Goal: Communication & Community: Answer question/provide support

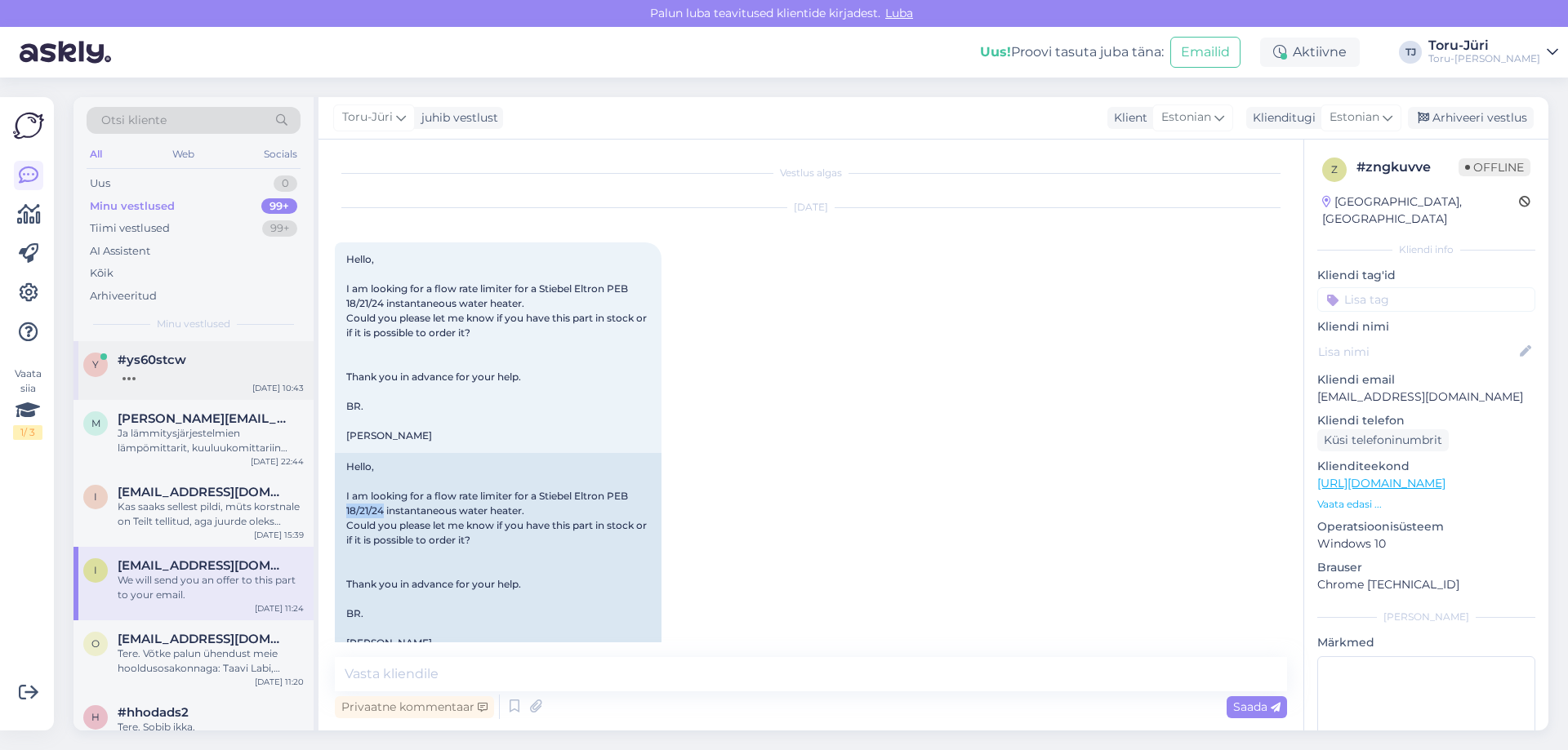
scroll to position [173, 0]
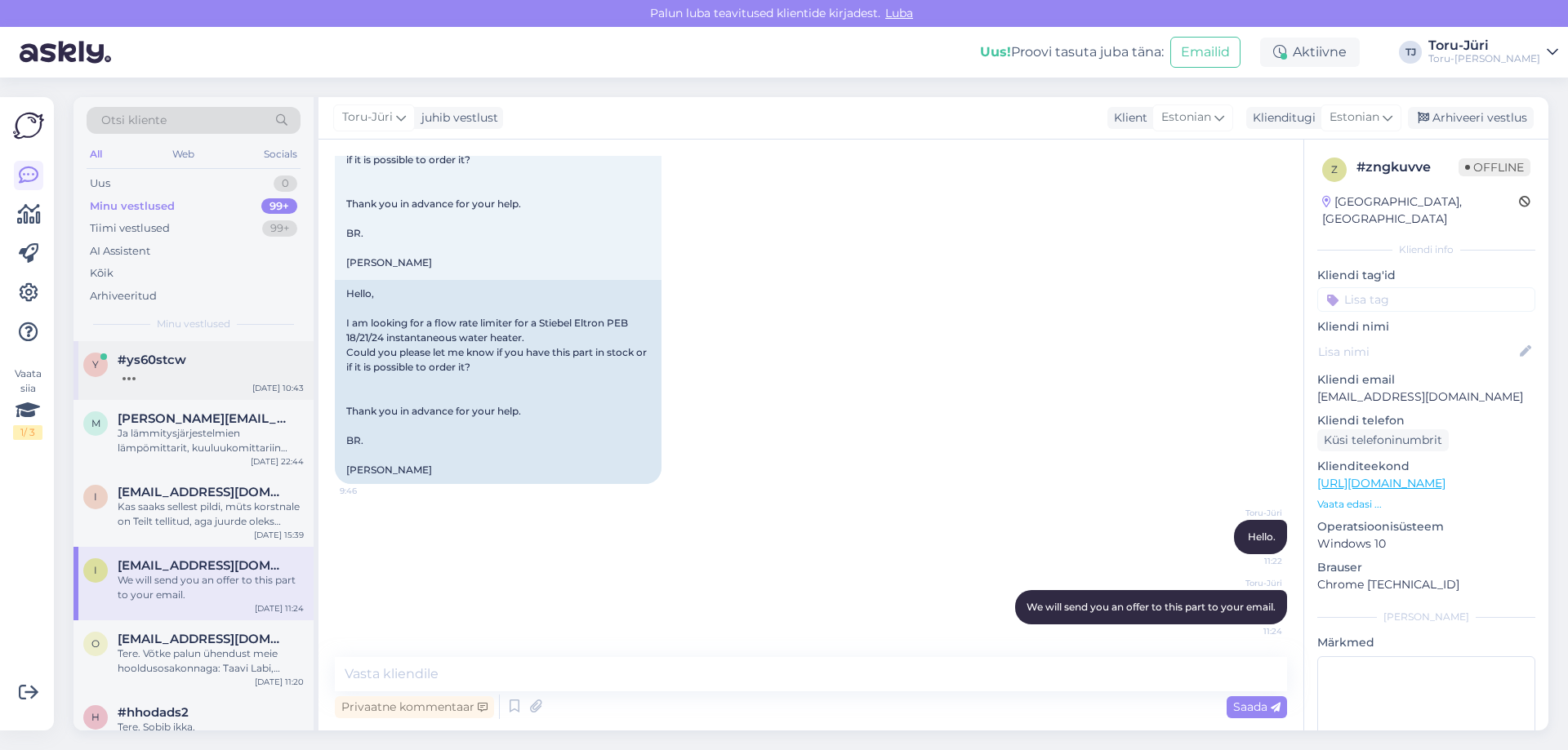
click at [152, 373] on div at bounding box center [211, 375] width 186 height 15
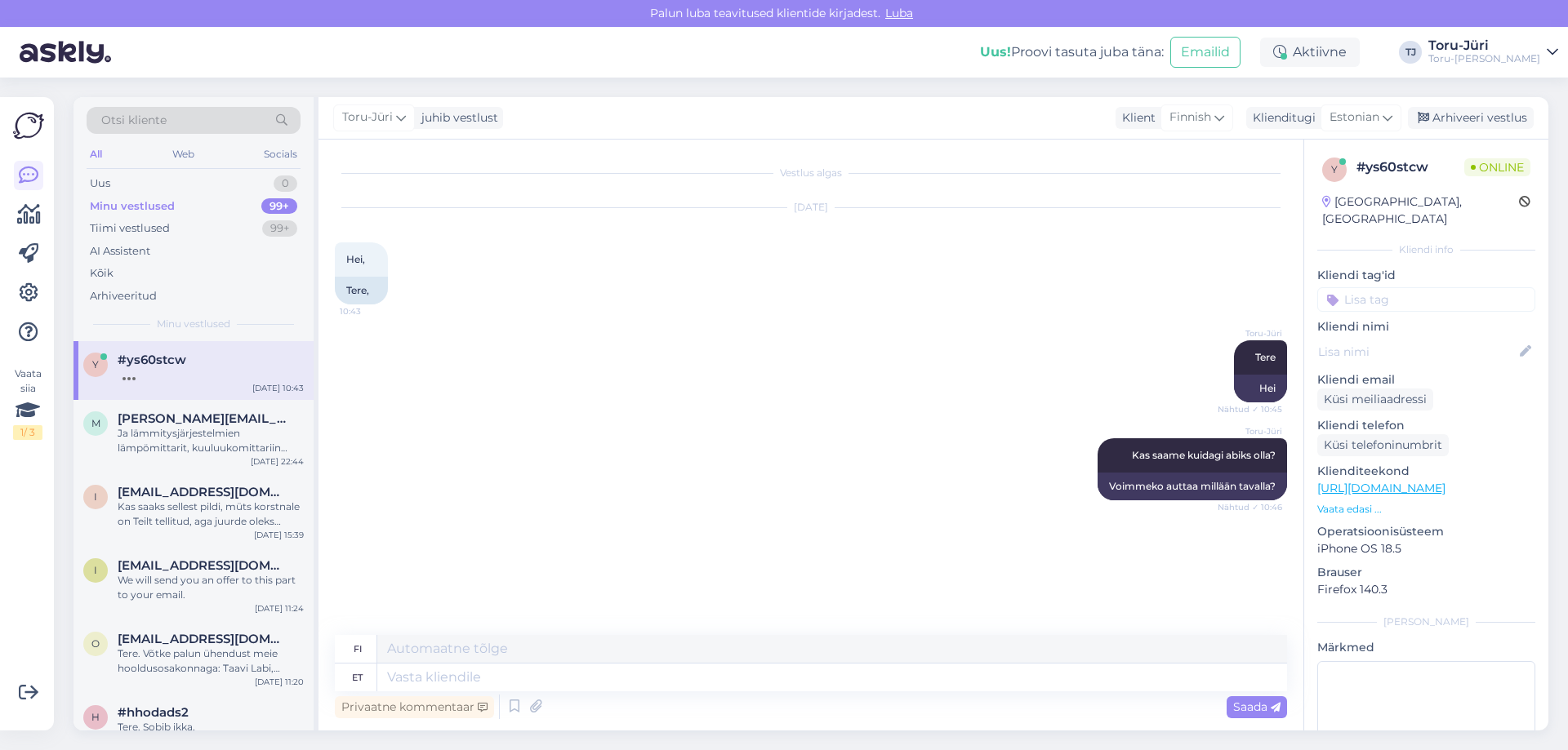
scroll to position [0, 0]
click at [232, 433] on div "Ja lämmitysjärjestelmien lämpömittarit, kuuluukomittariin myös mittarintasku ( …" at bounding box center [211, 441] width 186 height 29
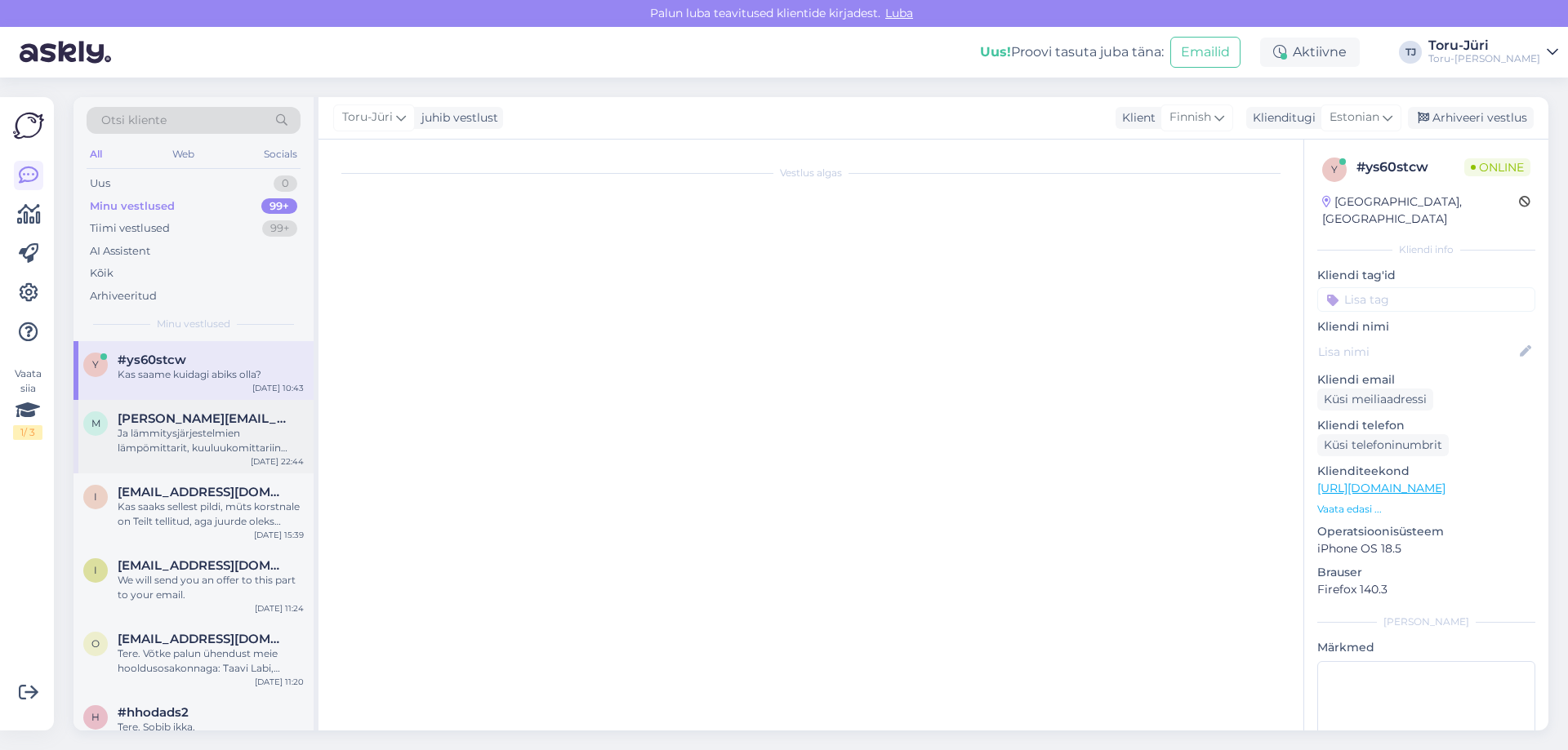
scroll to position [295, 0]
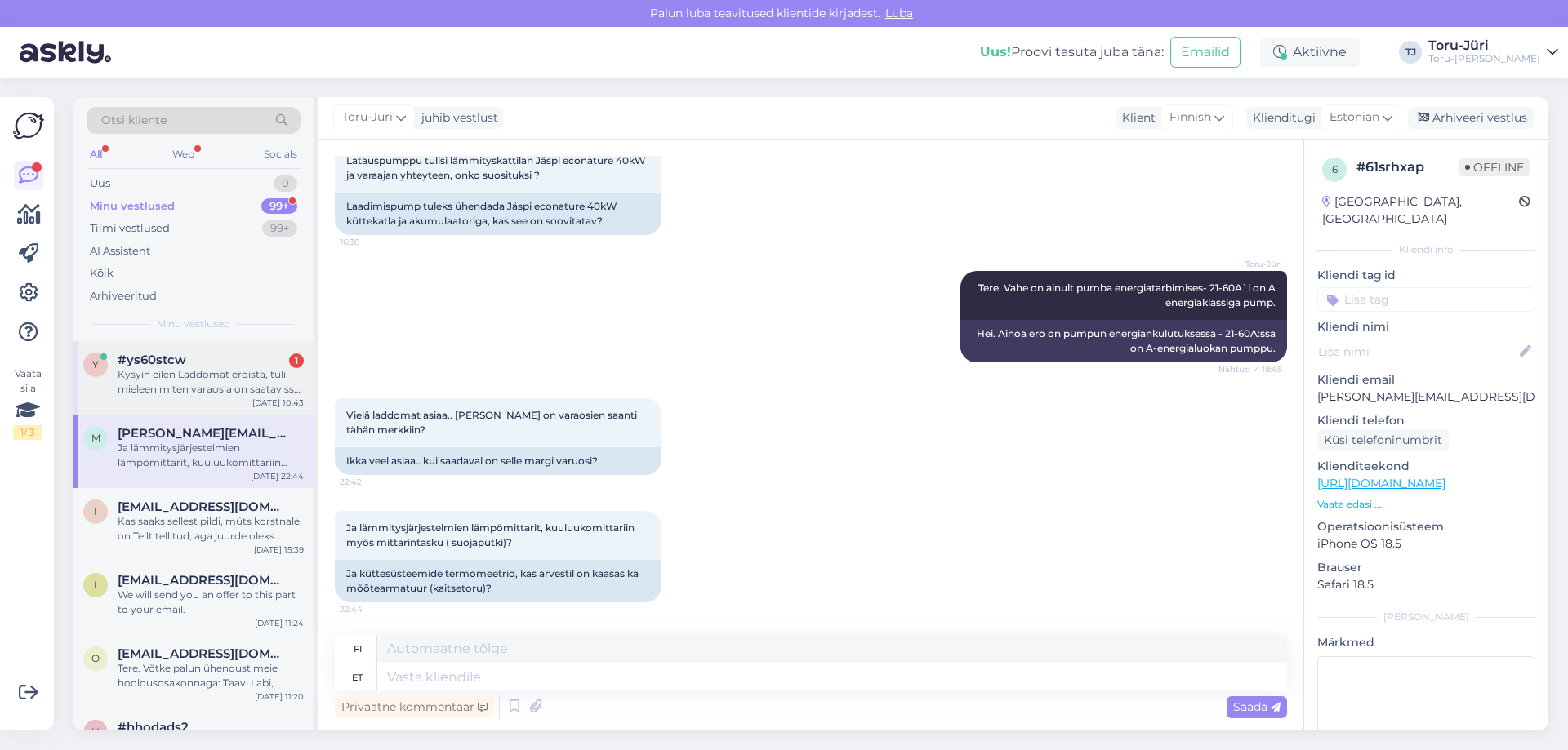
click at [160, 378] on div "Kysyin eilen Laddomat eroista, tuli mieleen miten varaosia on saatavissa lautus…" at bounding box center [211, 382] width 186 height 29
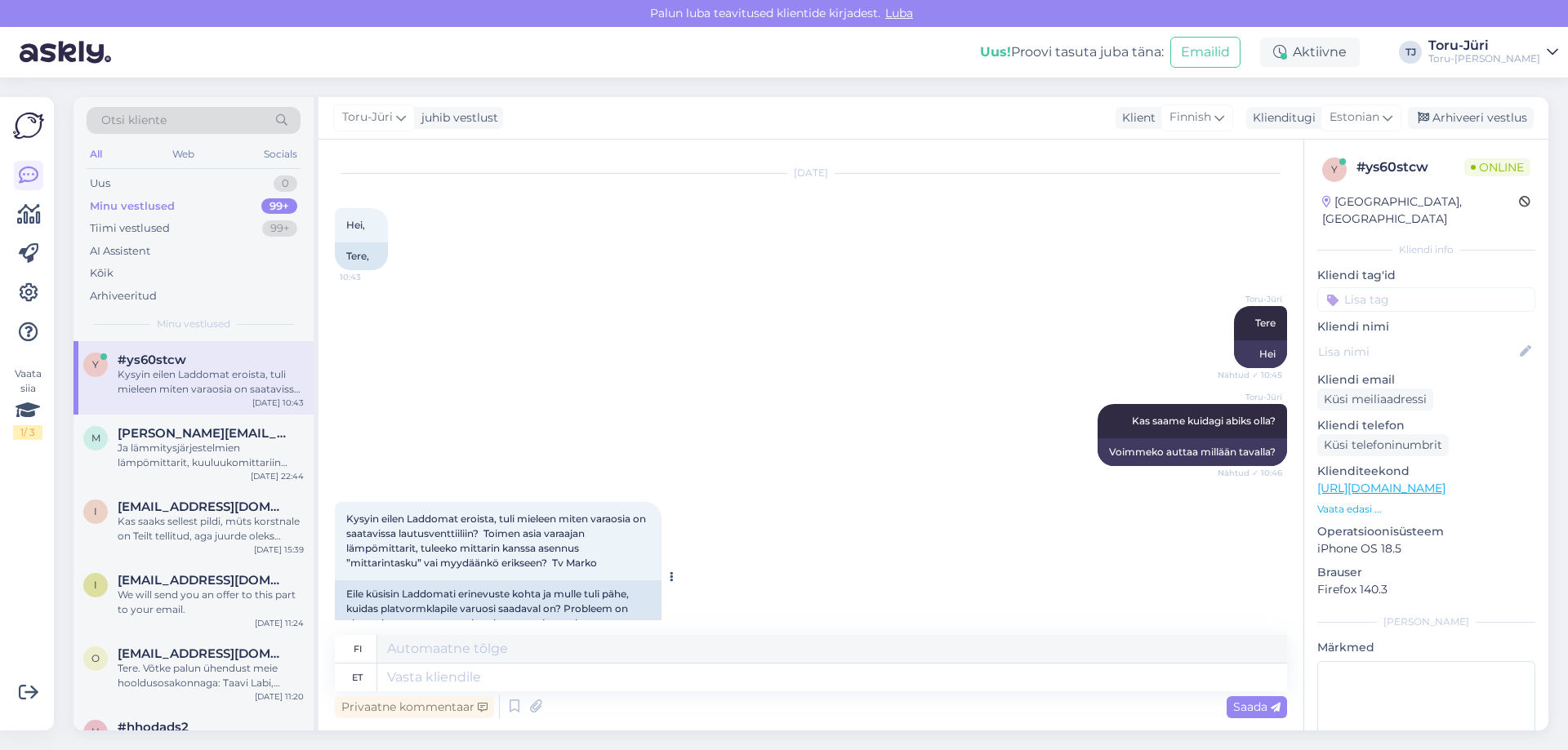
scroll to position [84, 0]
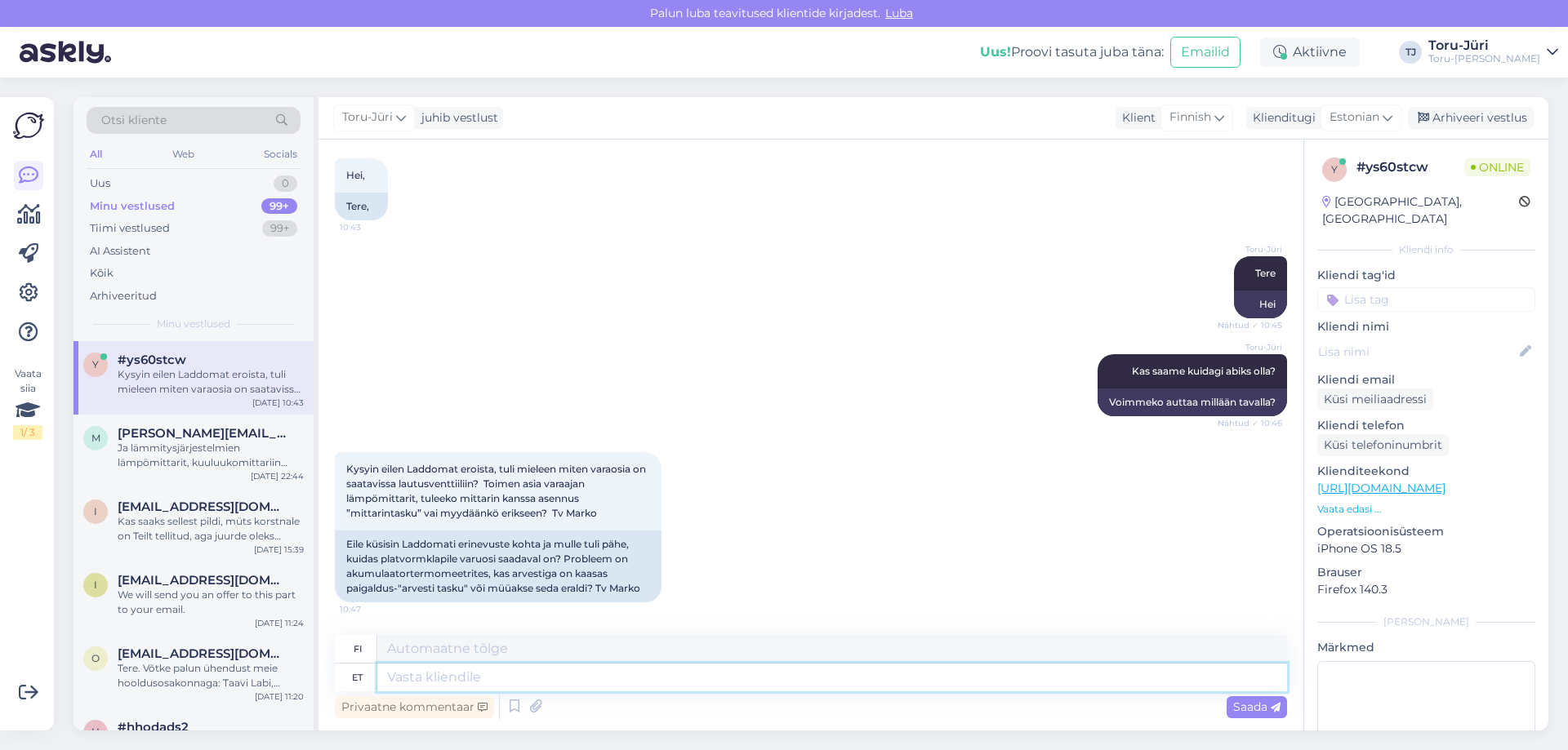
click at [442, 677] on textarea at bounding box center [832, 677] width 910 height 28
type textarea "Laddomat"
type textarea "Laddomat 21-60 j"
type textarea "Laddomat 21-60"
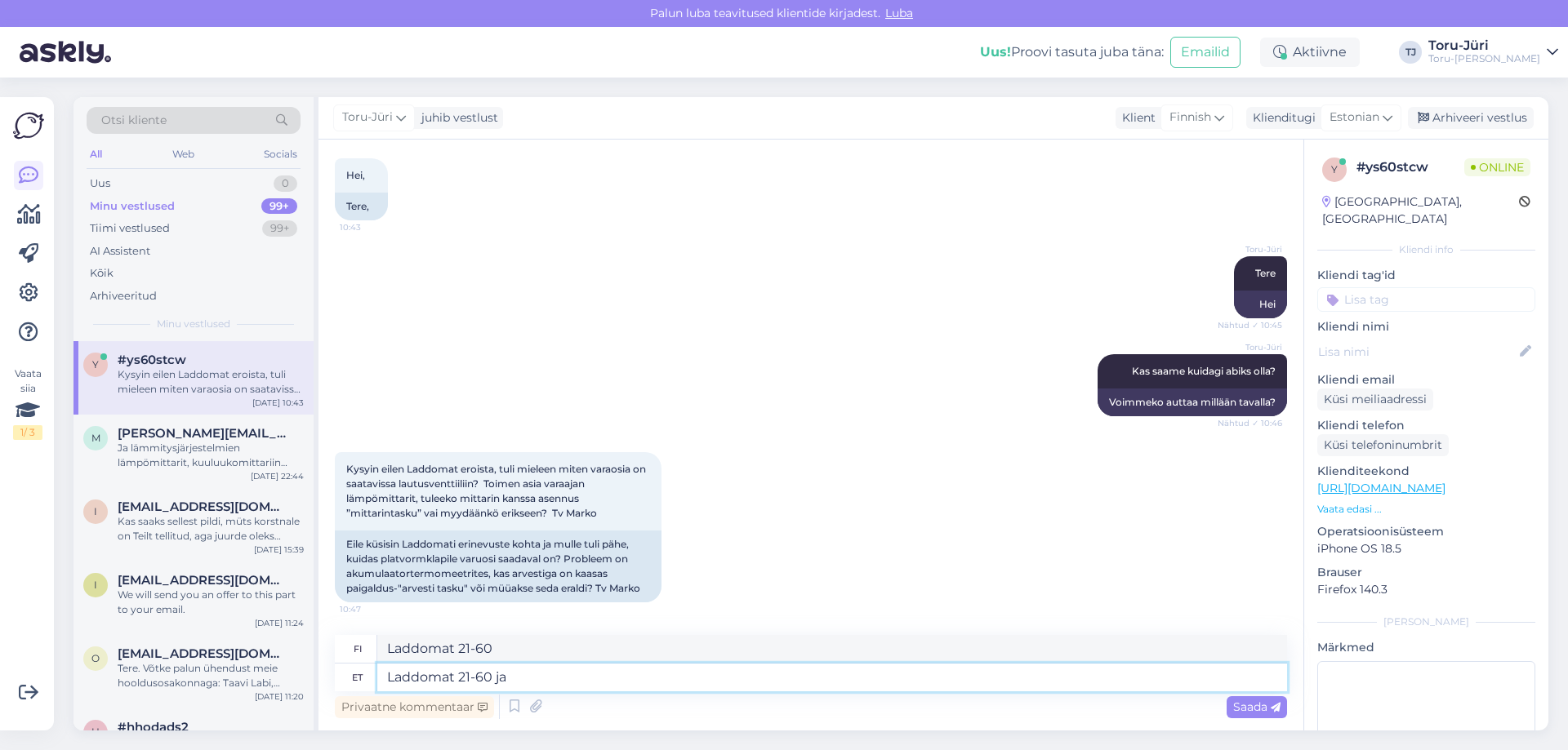
type textarea "Laddomat 21-60 ja"
type textarea "Laddomat 21-60 ja Laddomat"
type textarea "Laddomat 21-60 ja Laddomat 21-60A"
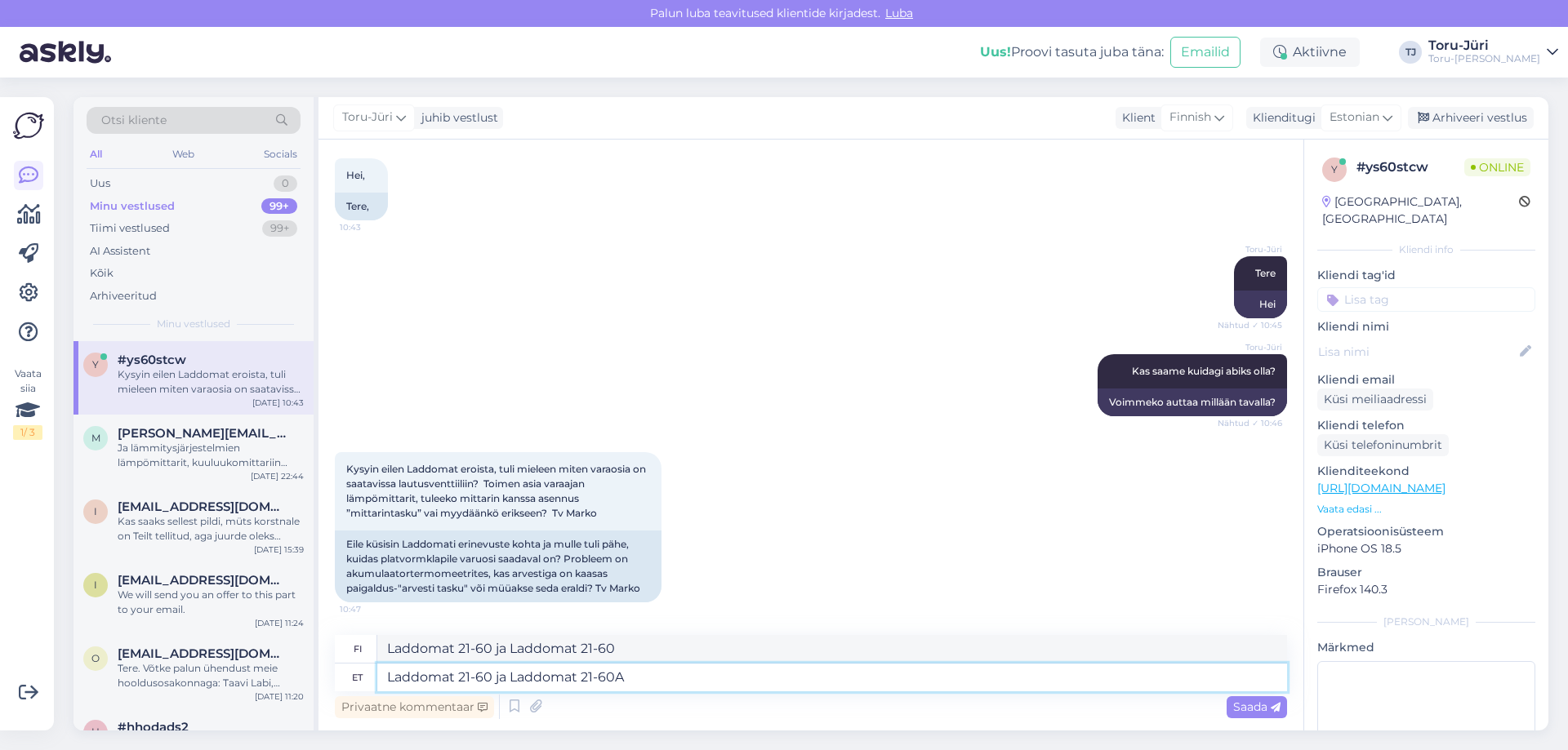
type textarea "Laddomat 21-60 ja Laddomat 21-60A"
type textarea "Laddomat 21-60 ja Laddomat 21-60A on"
type textarea "Laddomat 21-60 ja Laddomat 21-60A ovat"
type textarea "Laddomat 21-60 ja Laddomat 21-60A on m"
type textarea "Laddomat 21-60 ja Laddomat 21-60A ovat m"
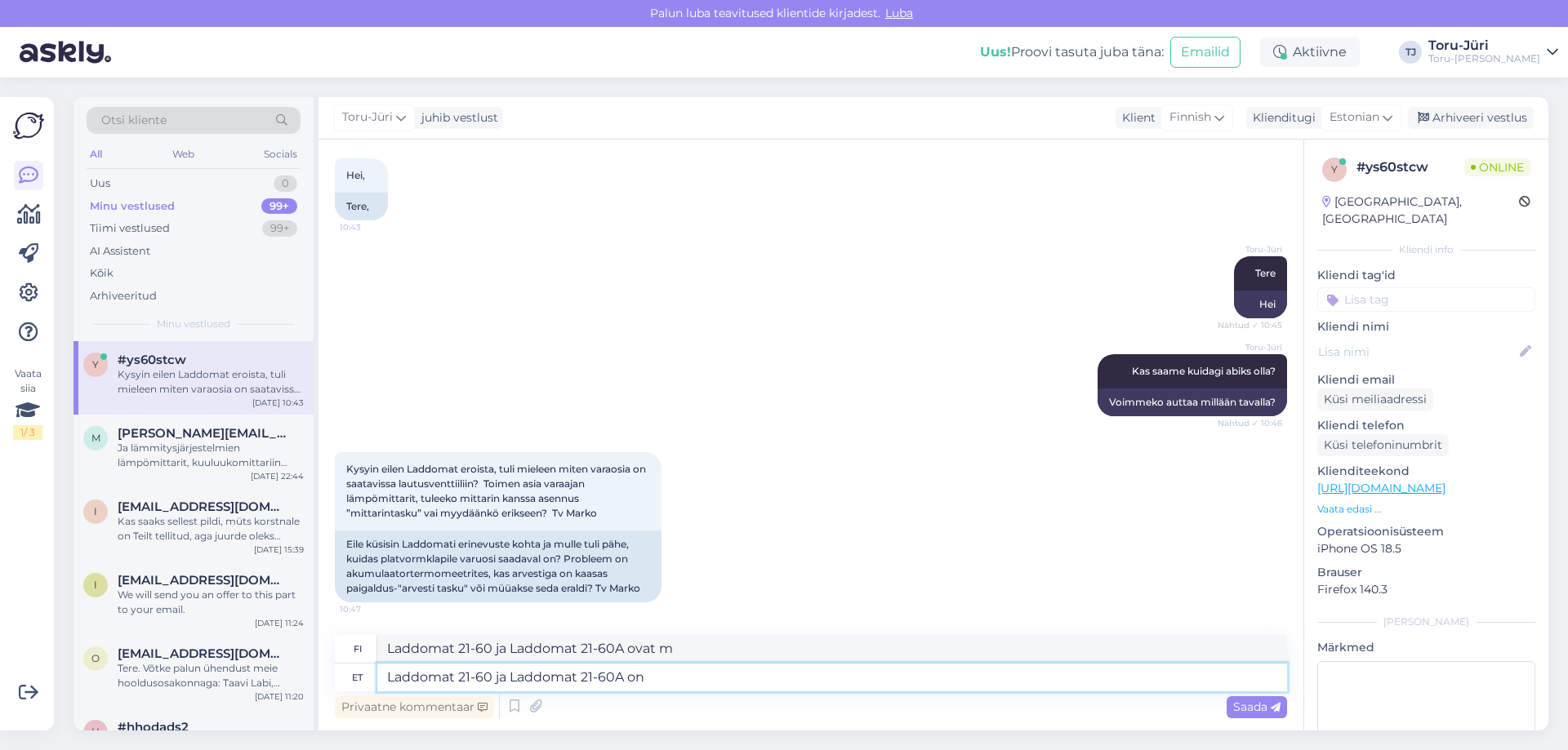
type textarea "Laddomat 21-60 ja Laddomat 21-60A on"
type textarea "Laddomat 21-60 ja Laddomat 21-60A ovat"
type textarea "Laddomat 21-60 ja Laddom"
type textarea "Laddomat 21-60 ja Laddomat 21-60A"
type textarea "Laddomat 21-60 ja La"
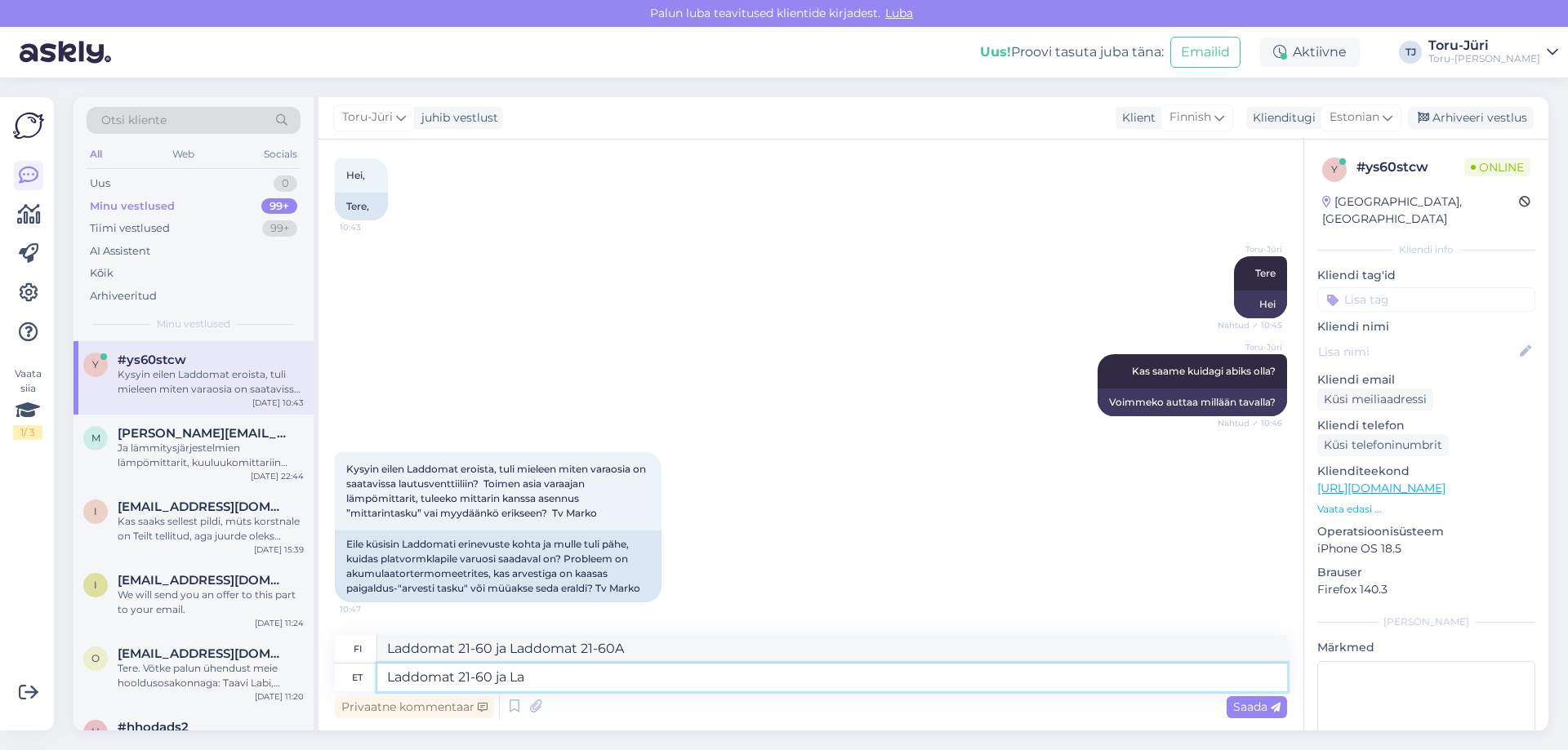
type textarea "Laddomat 21-60 ja Laddomat"
type textarea "Laddomat"
type textarea "Laddomat 21-60"
type textarea "Lad"
type textarea "Laddomat"
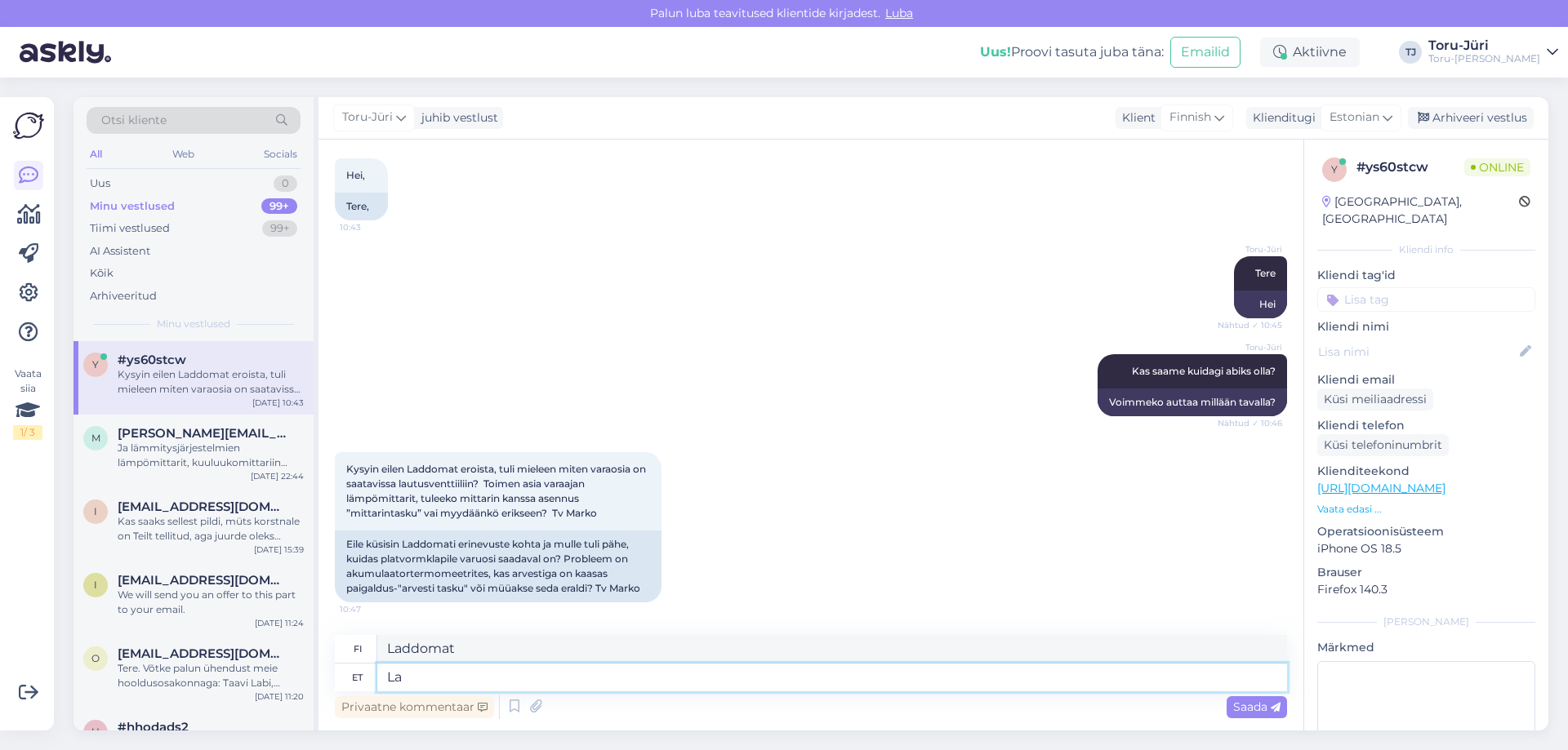
type textarea "L"
type textarea "m"
type textarea "Mõlemal"
type textarea "Molemmat"
type textarea "Mõlemal Laddomatil on"
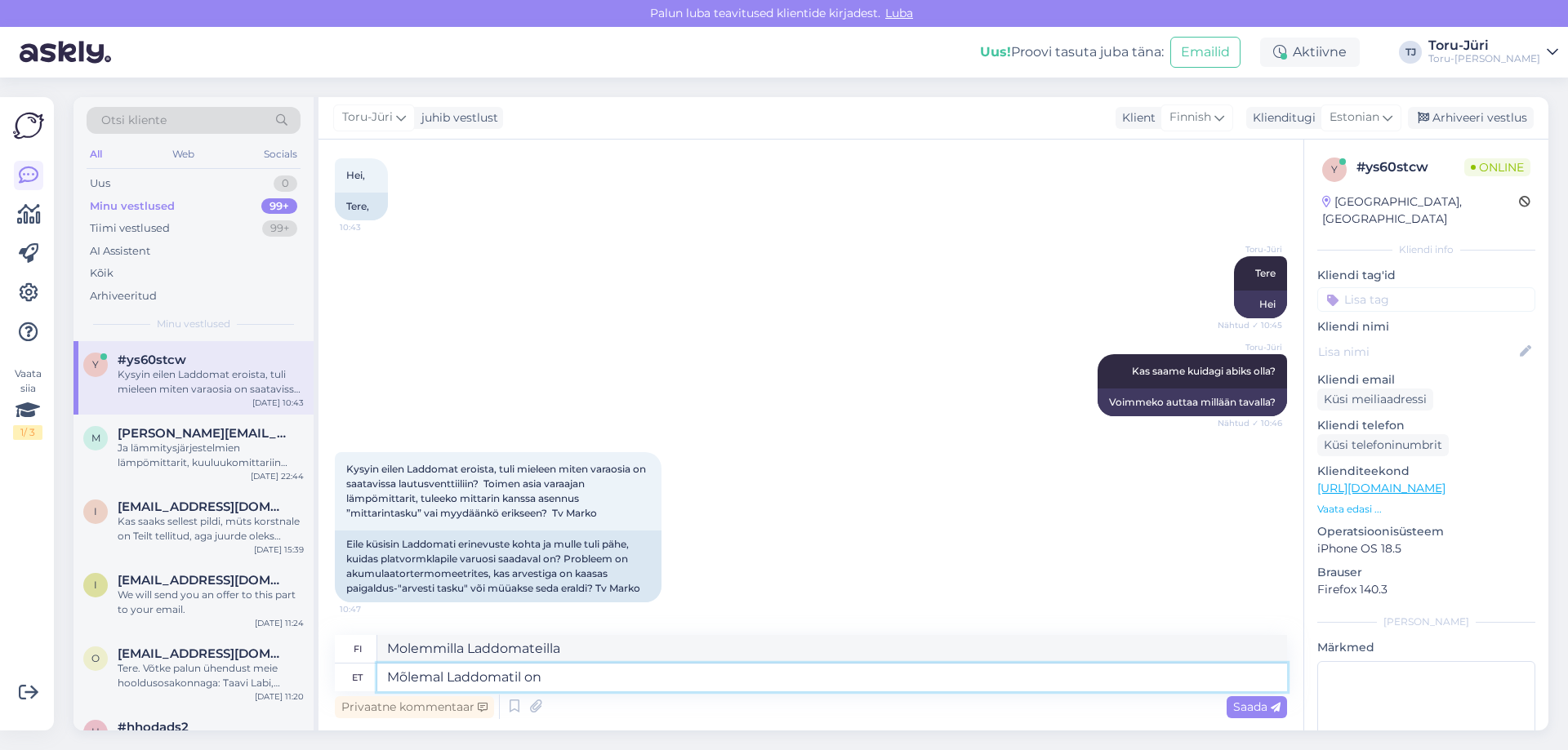
type textarea "Molemmilla Laddomateilla on"
type textarea "Mõlemal Laddomatil on endal o"
type textarea "Molemmilla Laddomateilla on omat"
type textarea "Mõlemal Laddomati"
type textarea "Molemmilla Laddomateilla on"
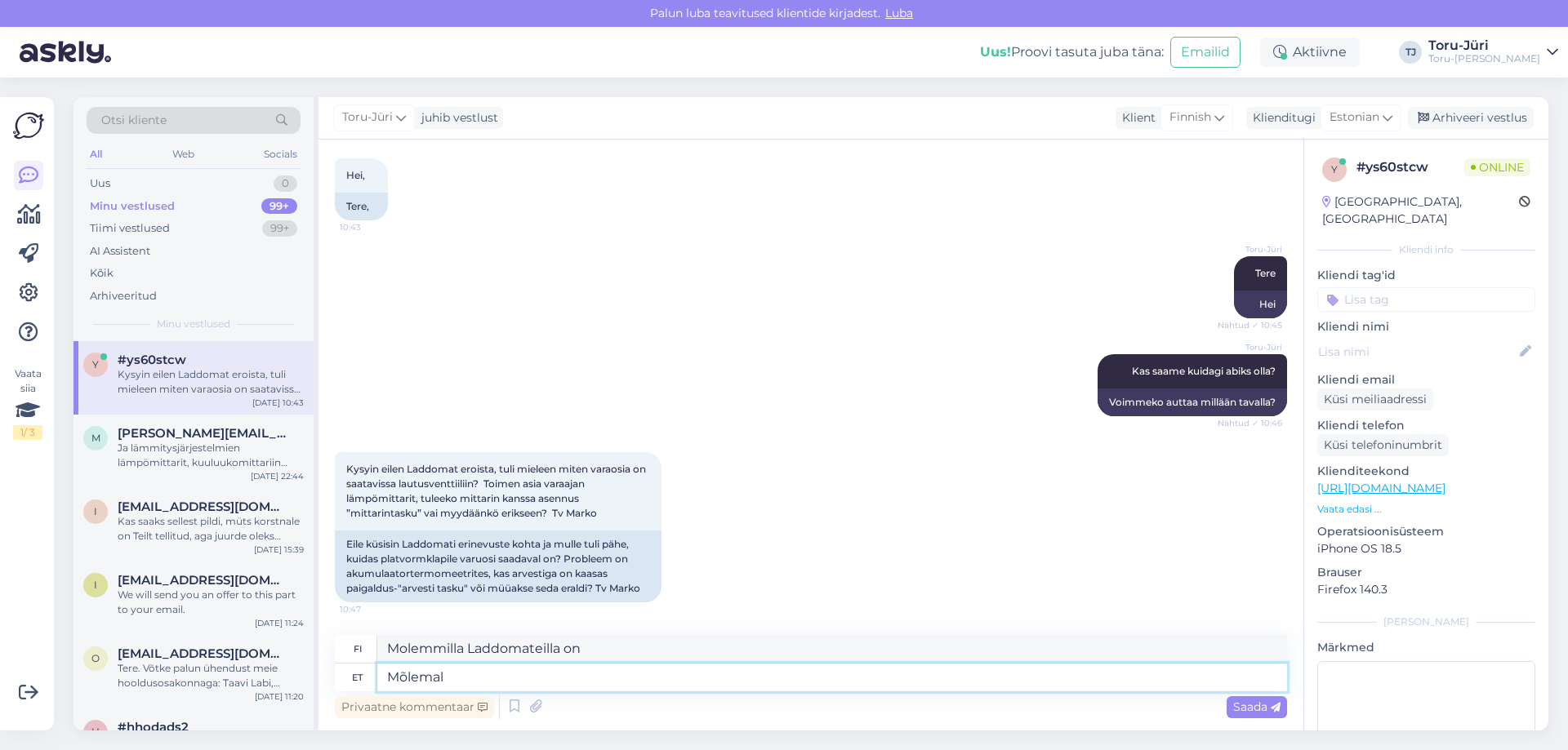
type textarea "Mõlemal"
type textarea "Molemmilla Laddomateilla"
type textarea "M"
type textarea "Molemmat"
type textarea "akupaaki"
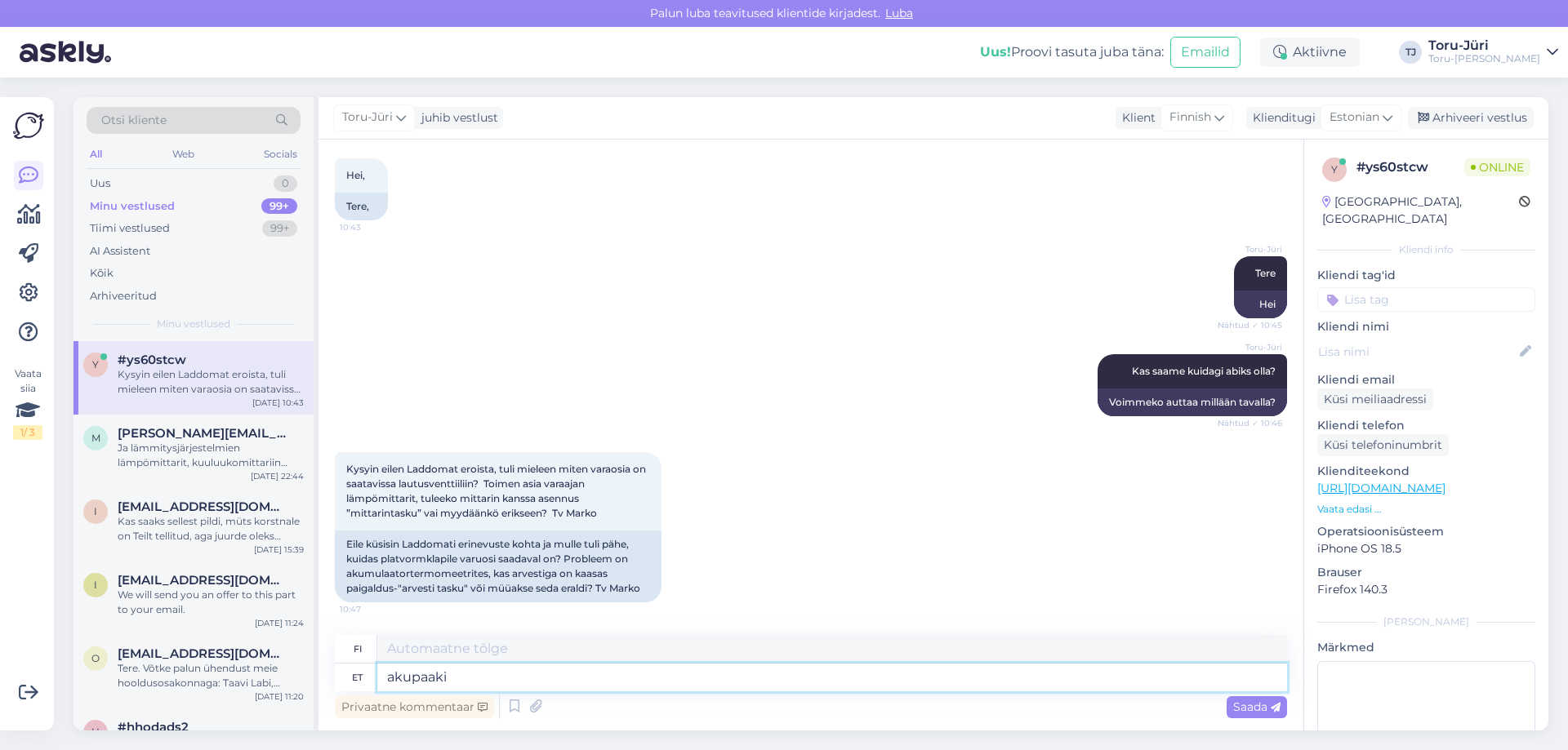
type textarea "akkusäiliö"
type textarea "akupaaki minevad"
type textarea "menee akun säiliöön"
type textarea "akupaaki minevad termomeetrid m"
type textarea "akkusäiliöön menevät lämpömittarit"
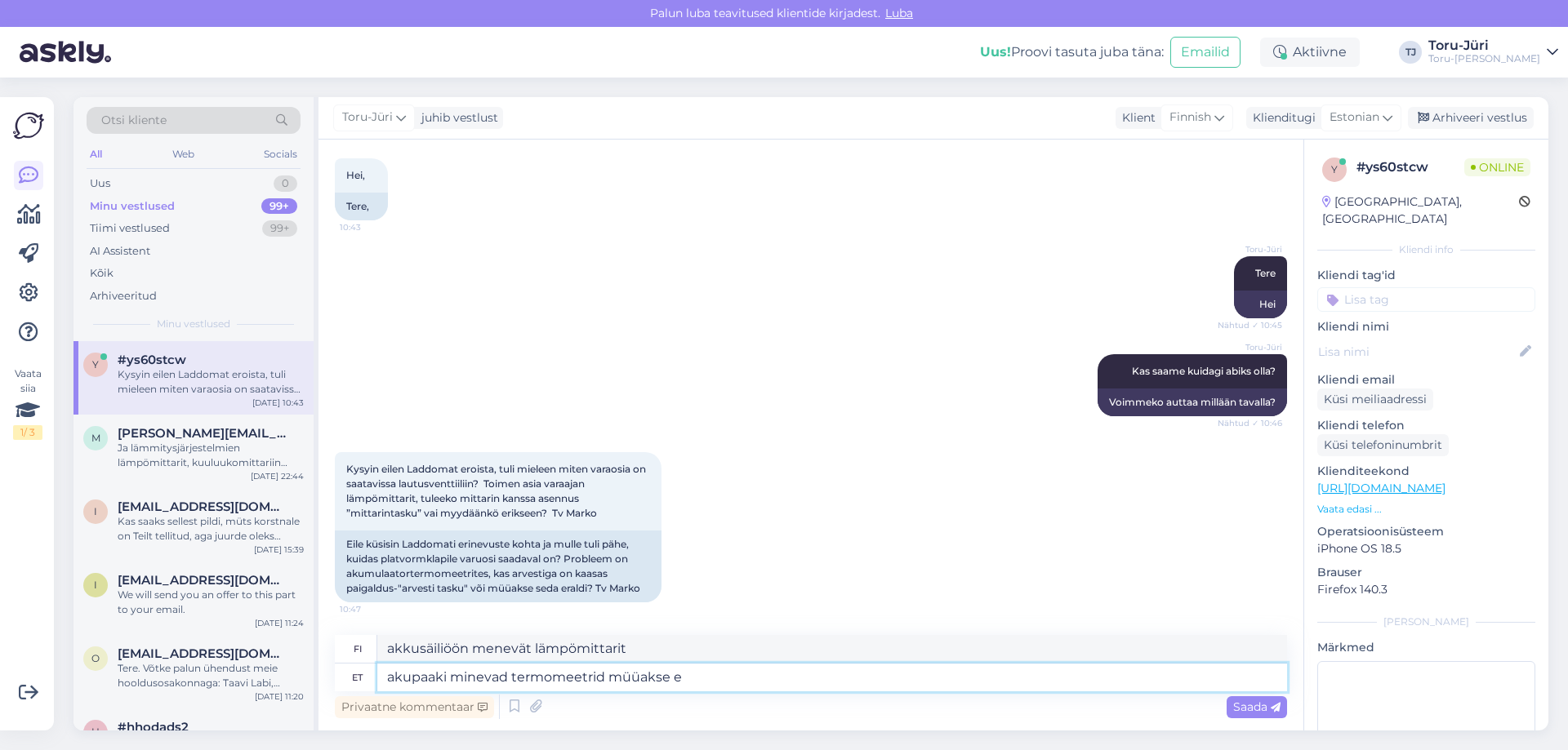
type textarea "akupaaki minevad termomeetrid müüakse er"
type textarea "Akkutankkiin meneviä lämpömittareita myydään"
type textarea "akupaaki minevad termomeetrid müüakse eraldi"
type textarea "Akkutankkiin menevät lämpömittarit myydään erikseen"
type textarea "akupaaki minevad termomeetrid müüakse eraldi ja"
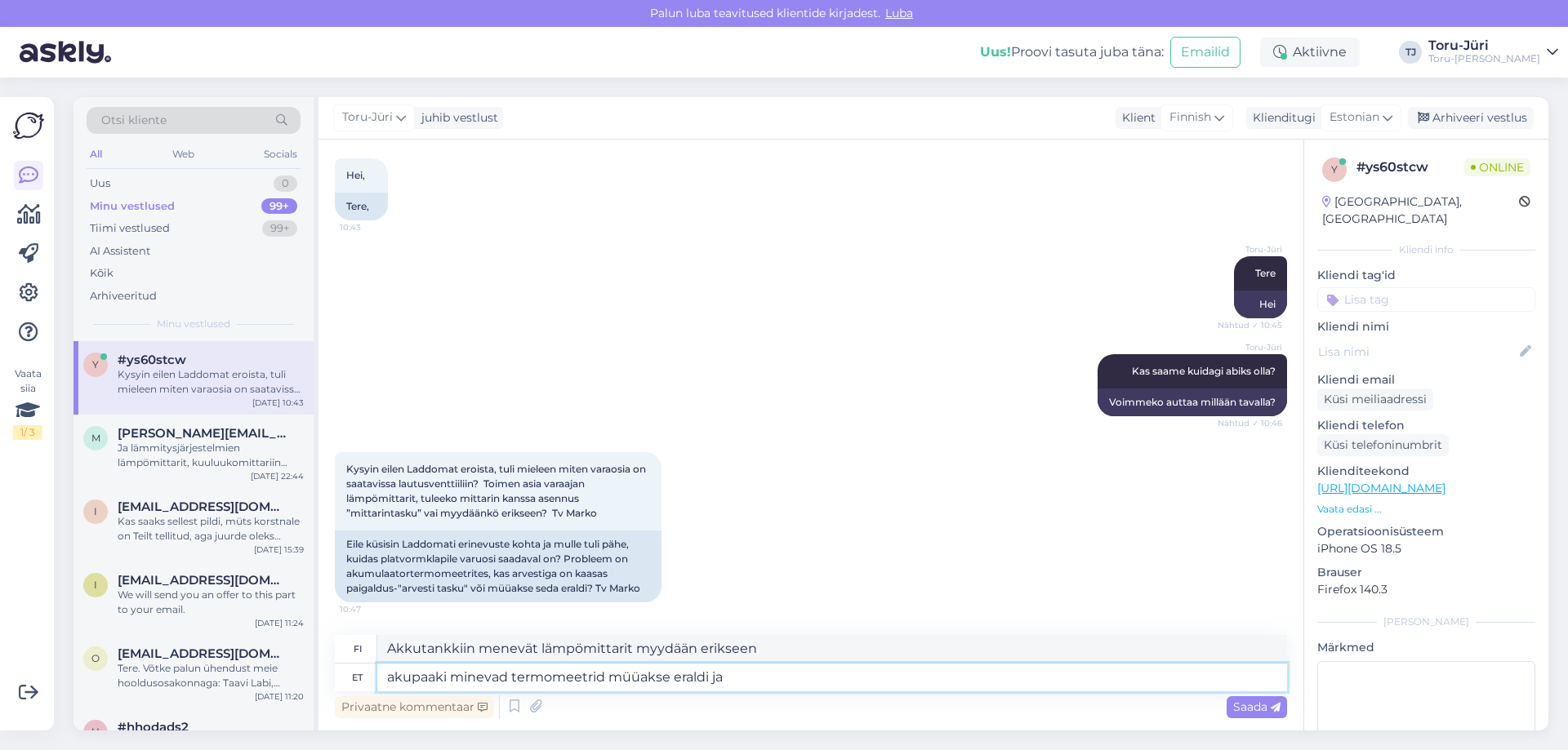
type textarea "Akkusäiliöön menevät lämpömittarit myydään erikseen ja"
type textarea "akupaaki minevad termomeetrid müüakse eraldi ja nendel o"
type textarea "Akkusäiliöön menevät lämpömittarit myydään erikseen ja niissä on"
type textarea "akupaaki minevad termomeetrid müüakse eraldi ja nendel on taskud"
type textarea "Akkusäiliöön liitettävät lämpömittarit myydään erikseen ja niissä on taskut"
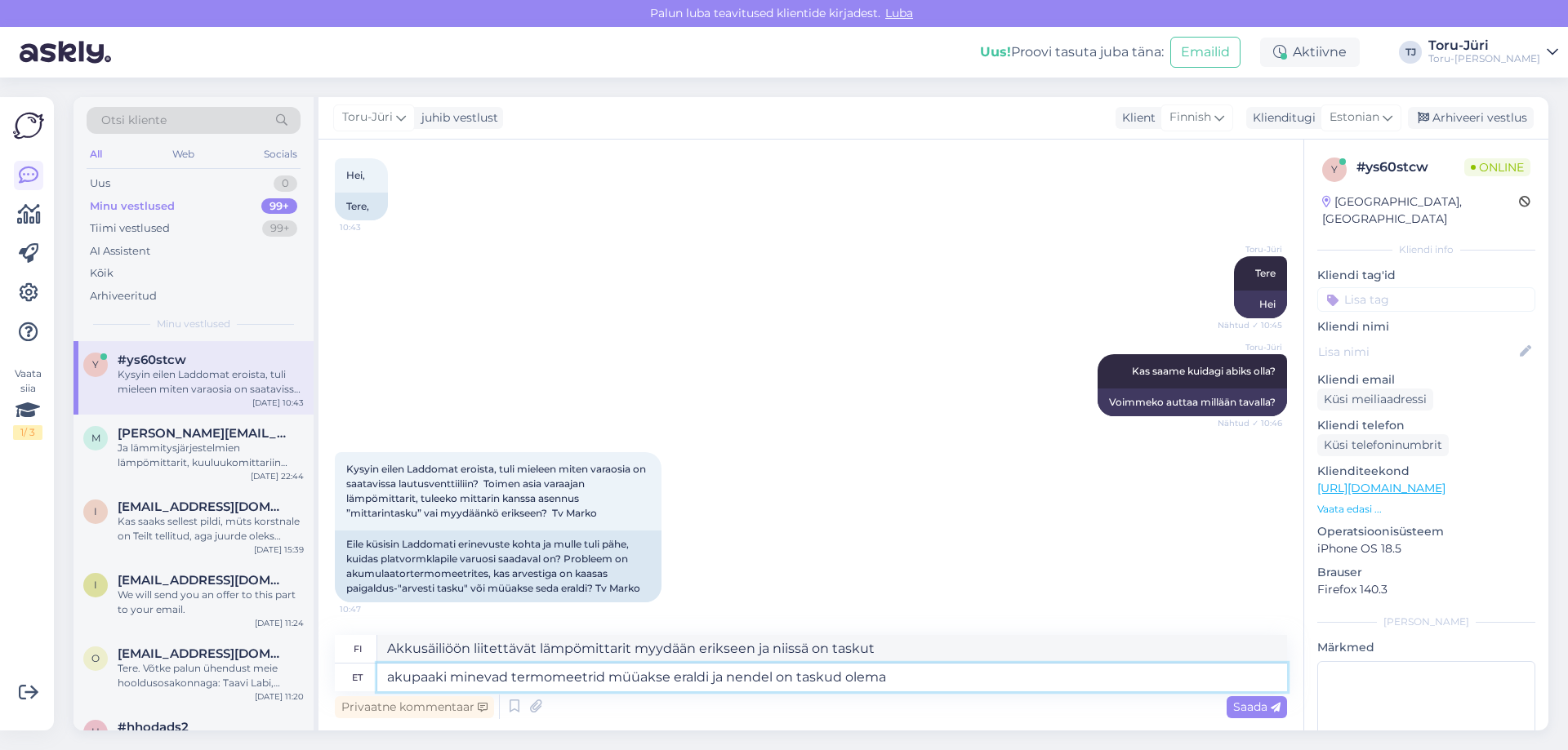
type textarea "akupaaki minevad termomeetrid müüakse eraldi ja nendel on taskud olemas"
type textarea "Akkusäiliöön liitettävät lämpömittarit myydään erikseen ja niissä on taskut."
type textarea "akupaaki minevad termomeetrid müüakse eraldi ja nendel on taskud olemas 1/"
type textarea "Akkusäiliöön liitettävät lämpömittarit myydään erikseen ja niissä on taskut 1"
type textarea "akupaaki minevad termomeetrid müüakse eraldi ja nendel on taskud olemas 1/2"
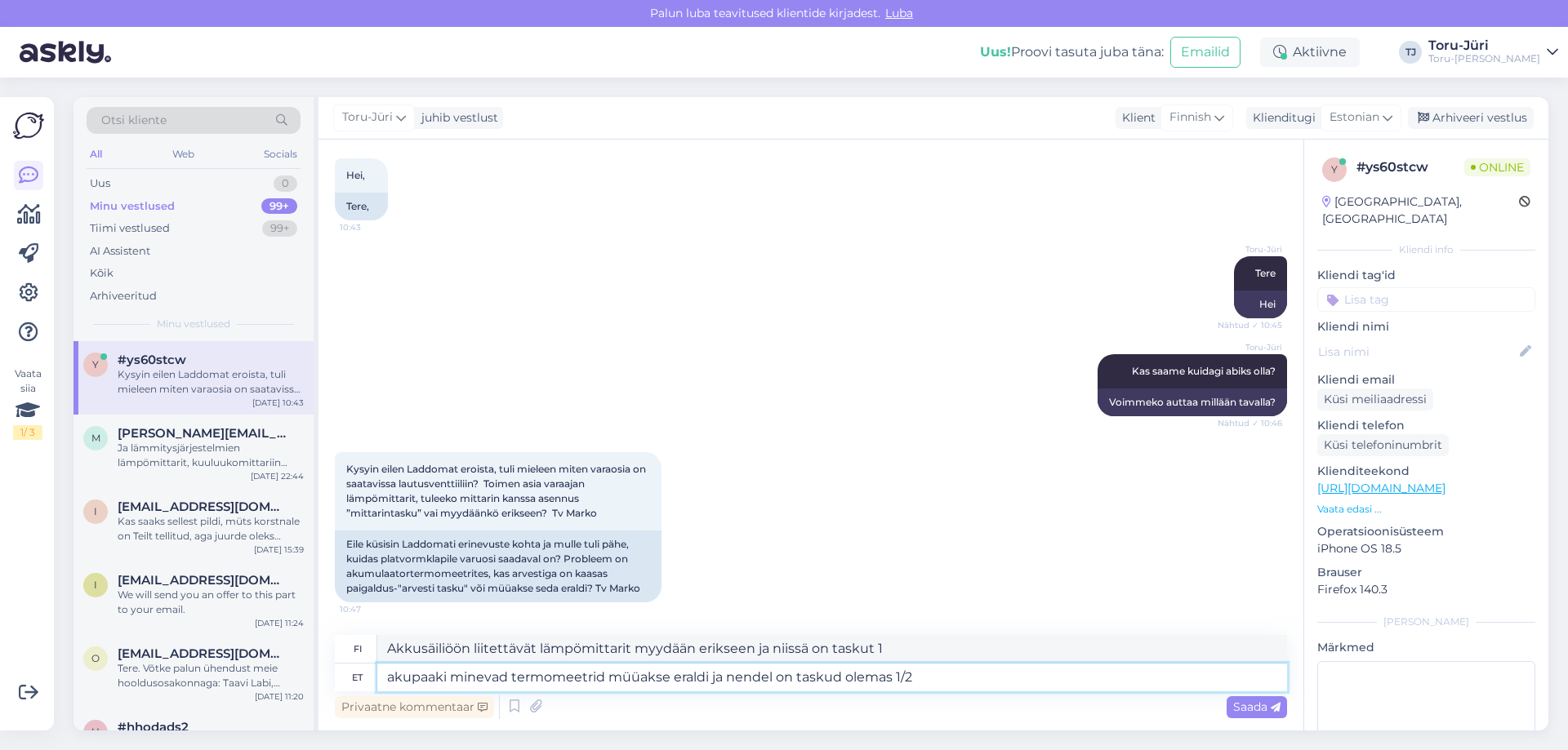
type textarea "Akkutankkiin liitettävät lämpömittarit myydään erikseen ja niissä on 1/2-taskut."
type textarea "akupaaki minevad termomeetrid müüakse eraldi ja nendel on taskud olemas 1/2 kee…"
type textarea "Akkusäiliöön menevät lämpömittarit myydään erikseen ja niissä on 1/2-kierteiset…"
type textarea "akupaaki minevad termomeetrid müüakse eraldi ja nendel on taskud olemas 1/2 kee…"
click at [1240, 701] on span "Saada" at bounding box center [1257, 706] width 47 height 15
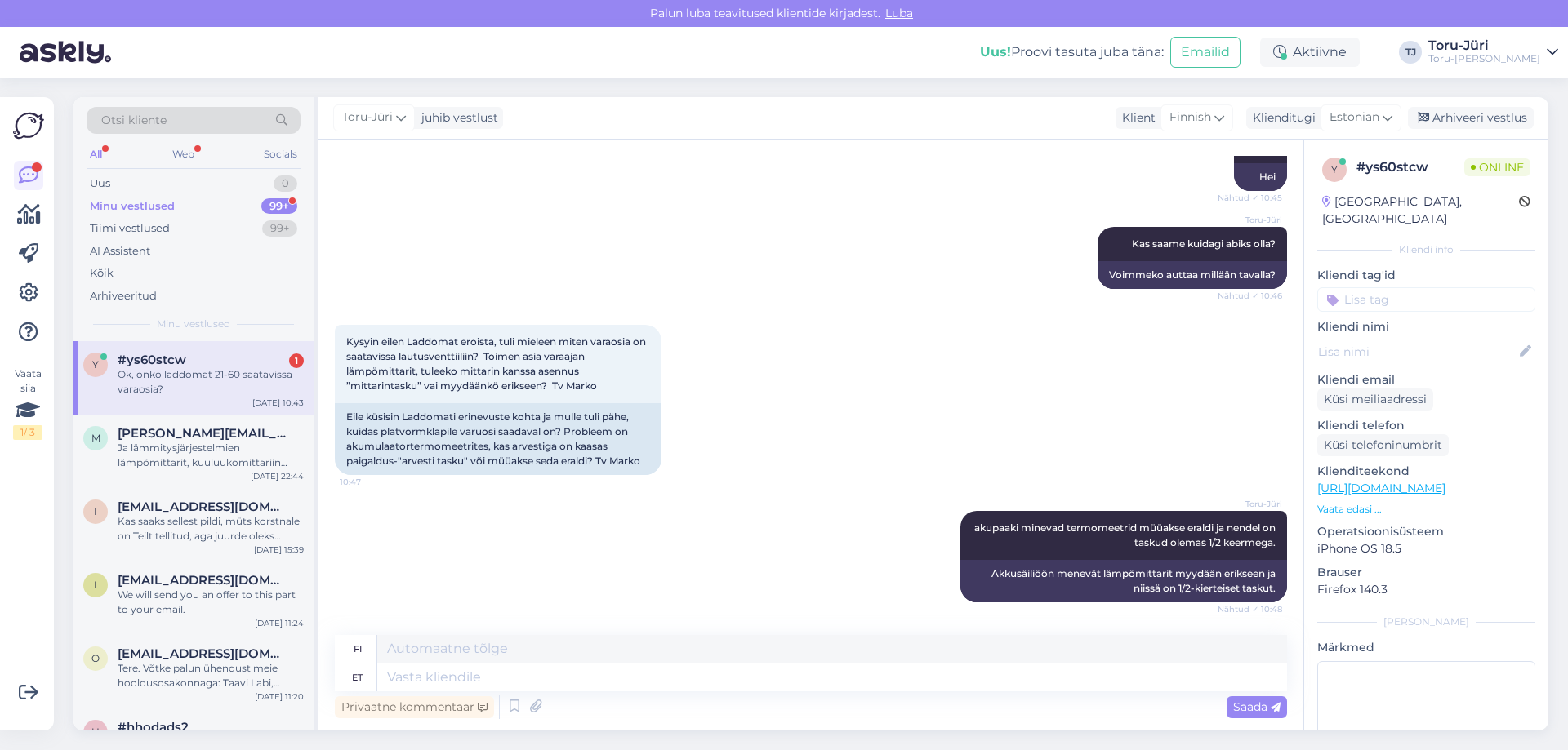
scroll to position [309, 0]
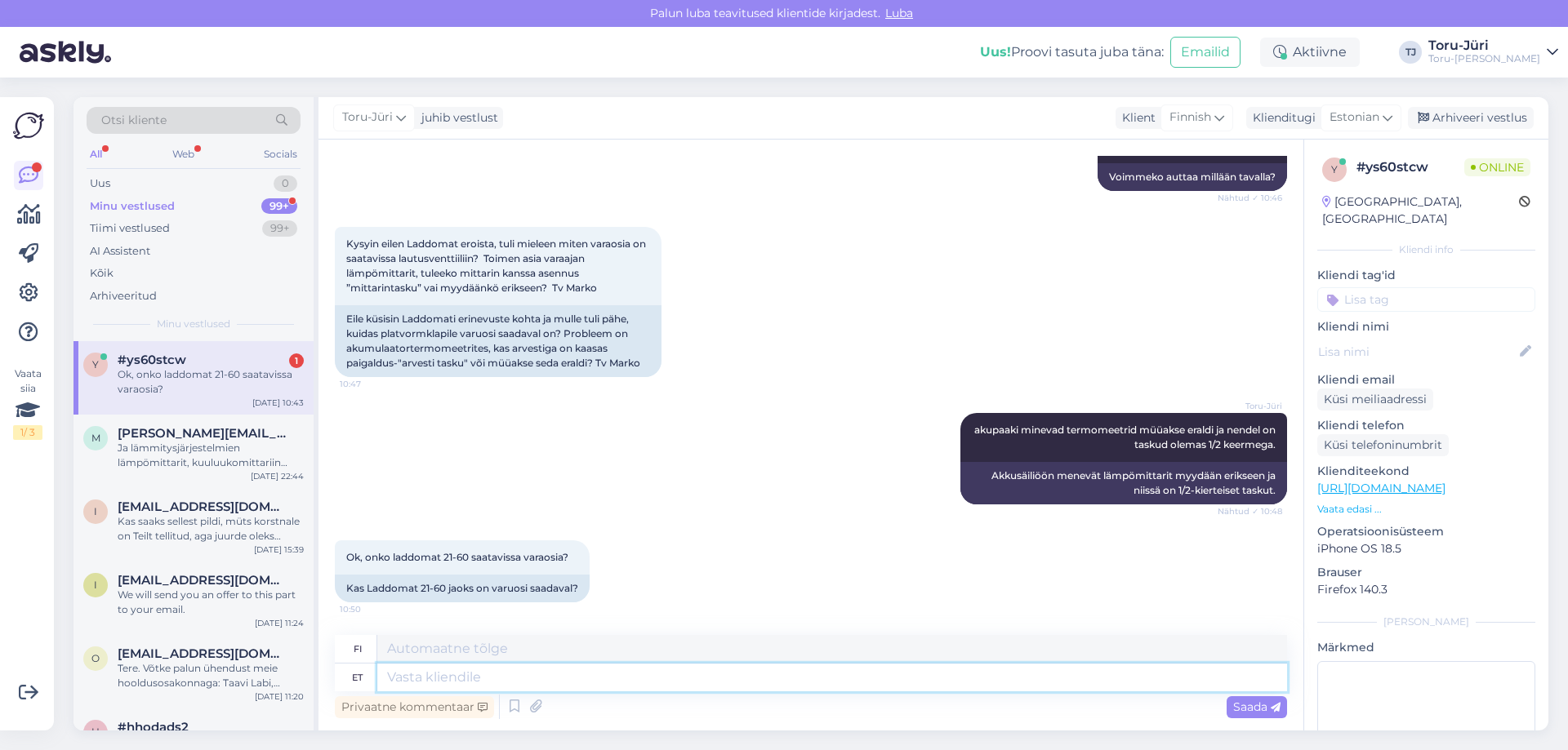
click at [601, 671] on textarea at bounding box center [832, 677] width 910 height 28
type textarea "On"
type textarea "On ikka s"
type textarea "Se on edelleen."
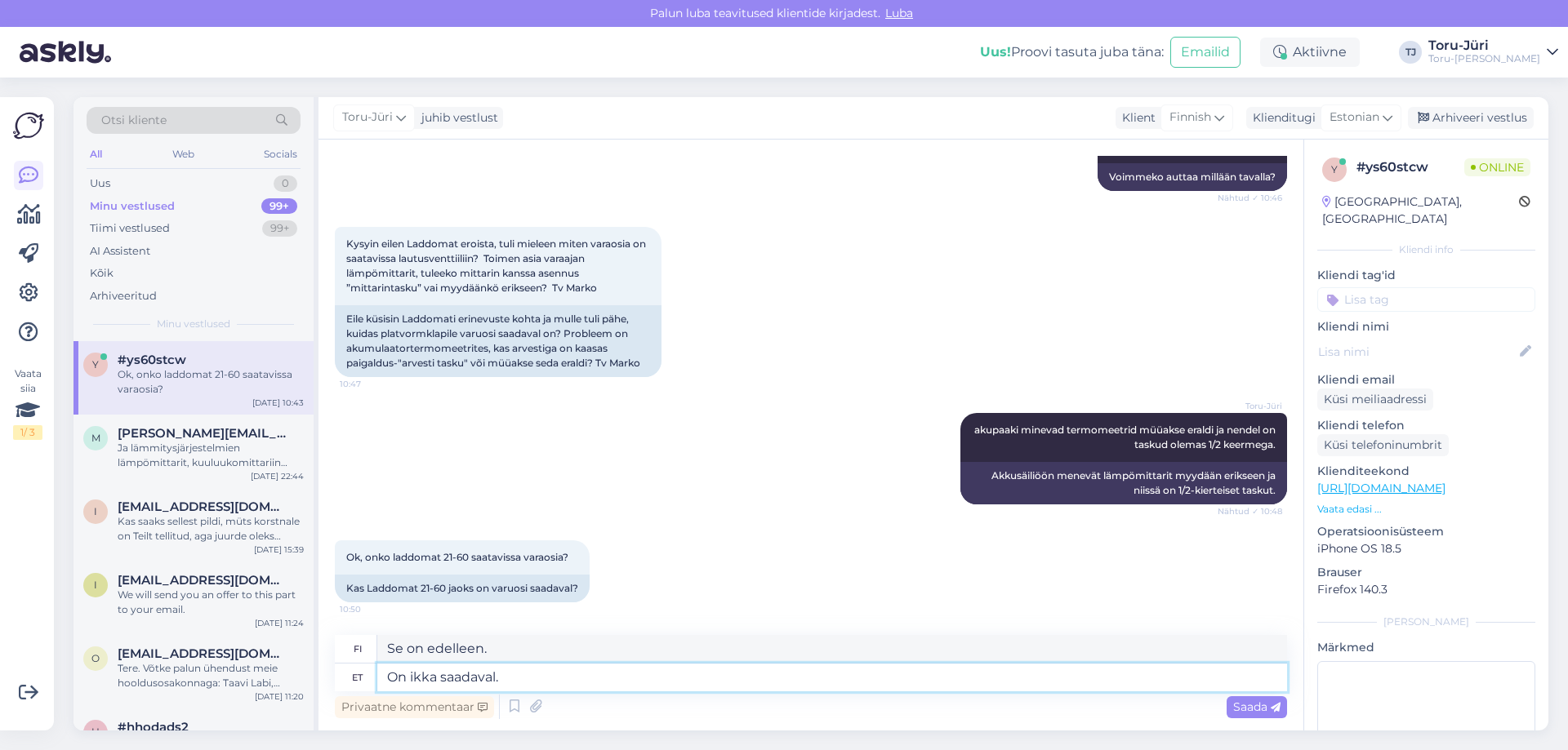
type textarea "On ikka saadaval."
type textarea "Se on edelleen saatavilla."
type textarea "On ikka saadaval. Milliseid"
type textarea "Se on vielä saatavilla. Minkälainen?"
type textarea "On ikka saadaval. Milliseid varuosasid"
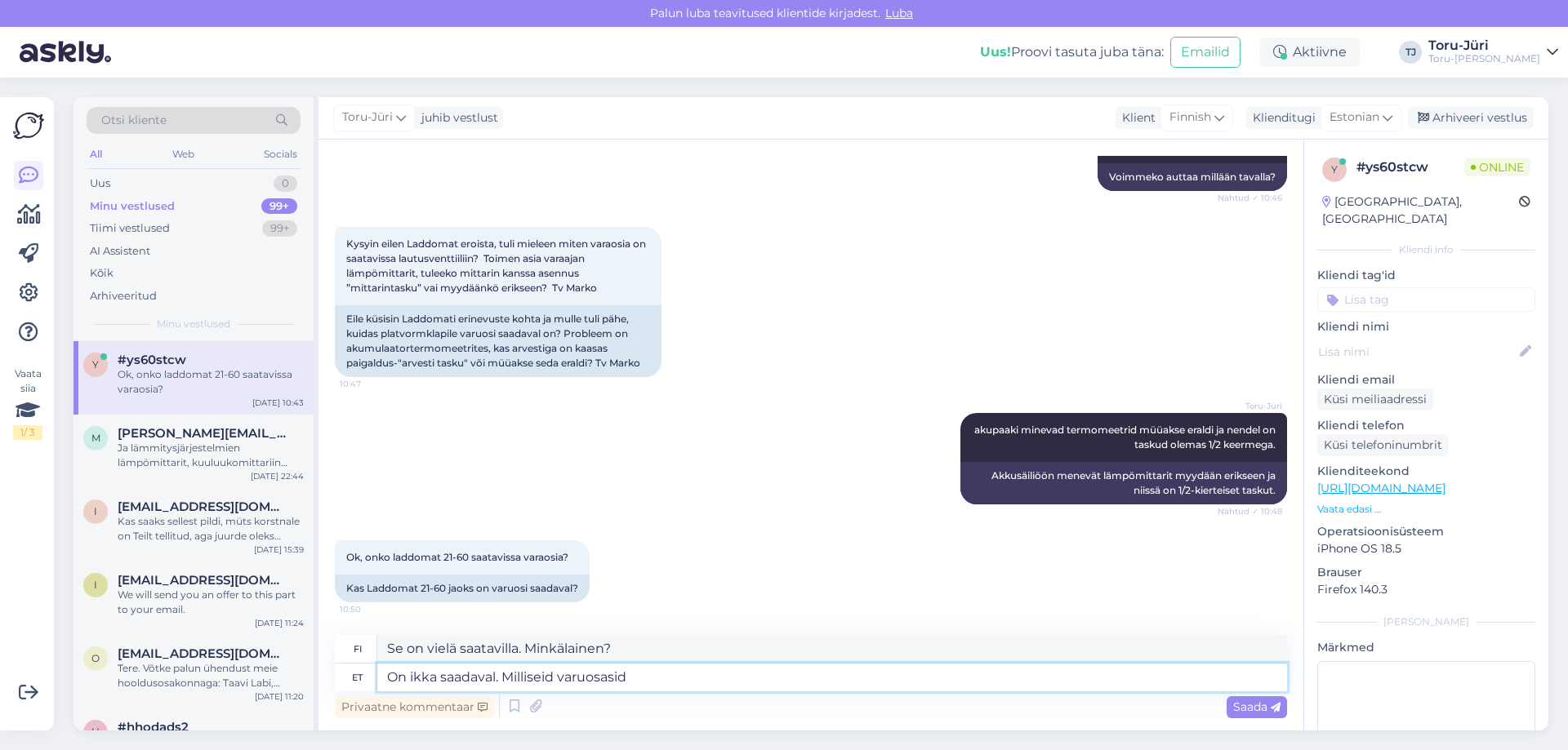
type textarea "Sitä on vielä saatavilla. Mitä varaosia?"
type textarea "On ikka saadaval. Milliseid varuosasid täpsemalt m"
type textarea "Se on edelleen saatavilla. Mitä varaosia tarkemmin?"
type textarea "On ikka saadaval. Milliseid varuosasid täpsemalt mõtlete?"
type textarea "Se on vielä saatavilla. Mihin varaosiin viittaat?"
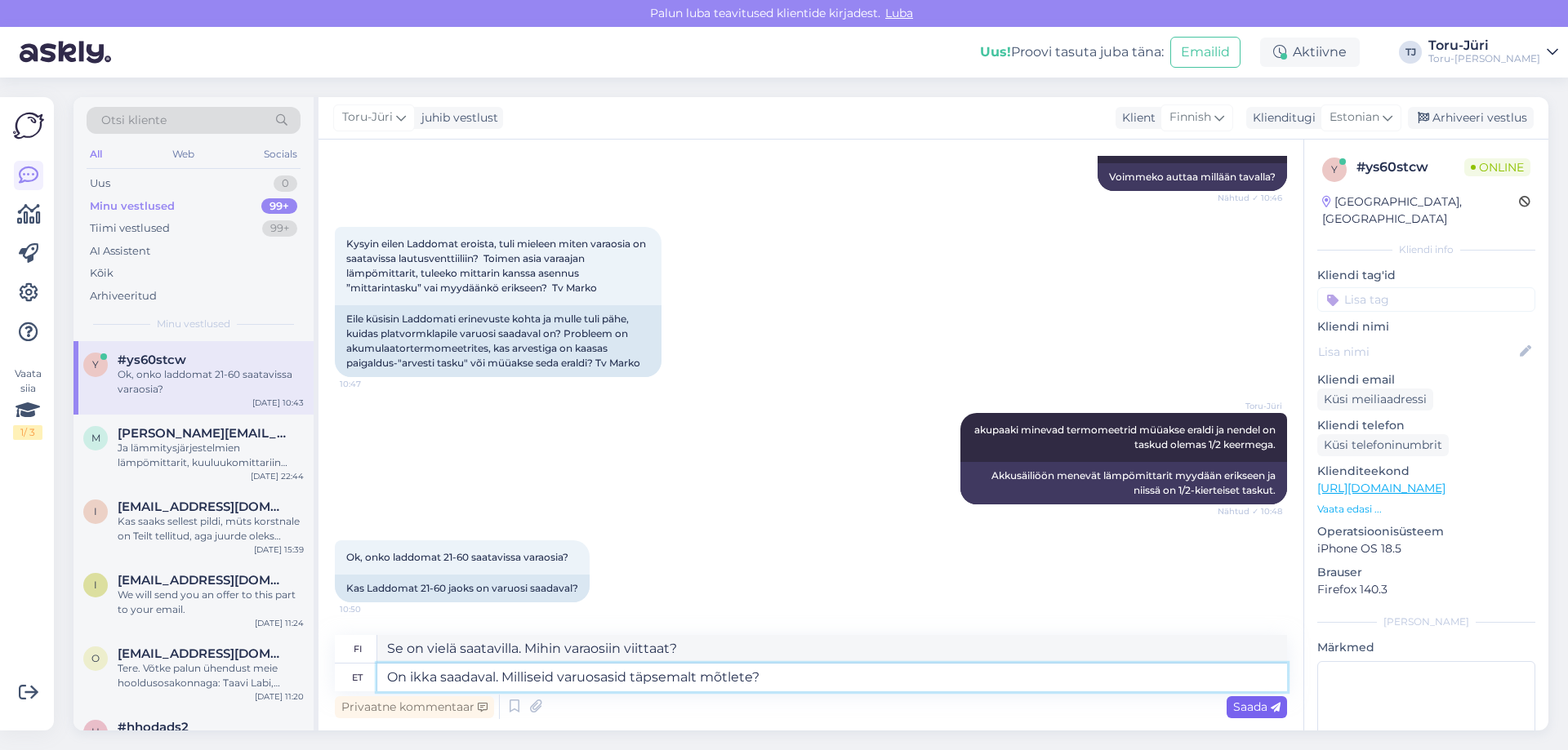
type textarea "On ikka saadaval. Milliseid varuosasid täpsemalt mõtlete?"
click at [1258, 706] on span "Saada" at bounding box center [1257, 706] width 47 height 15
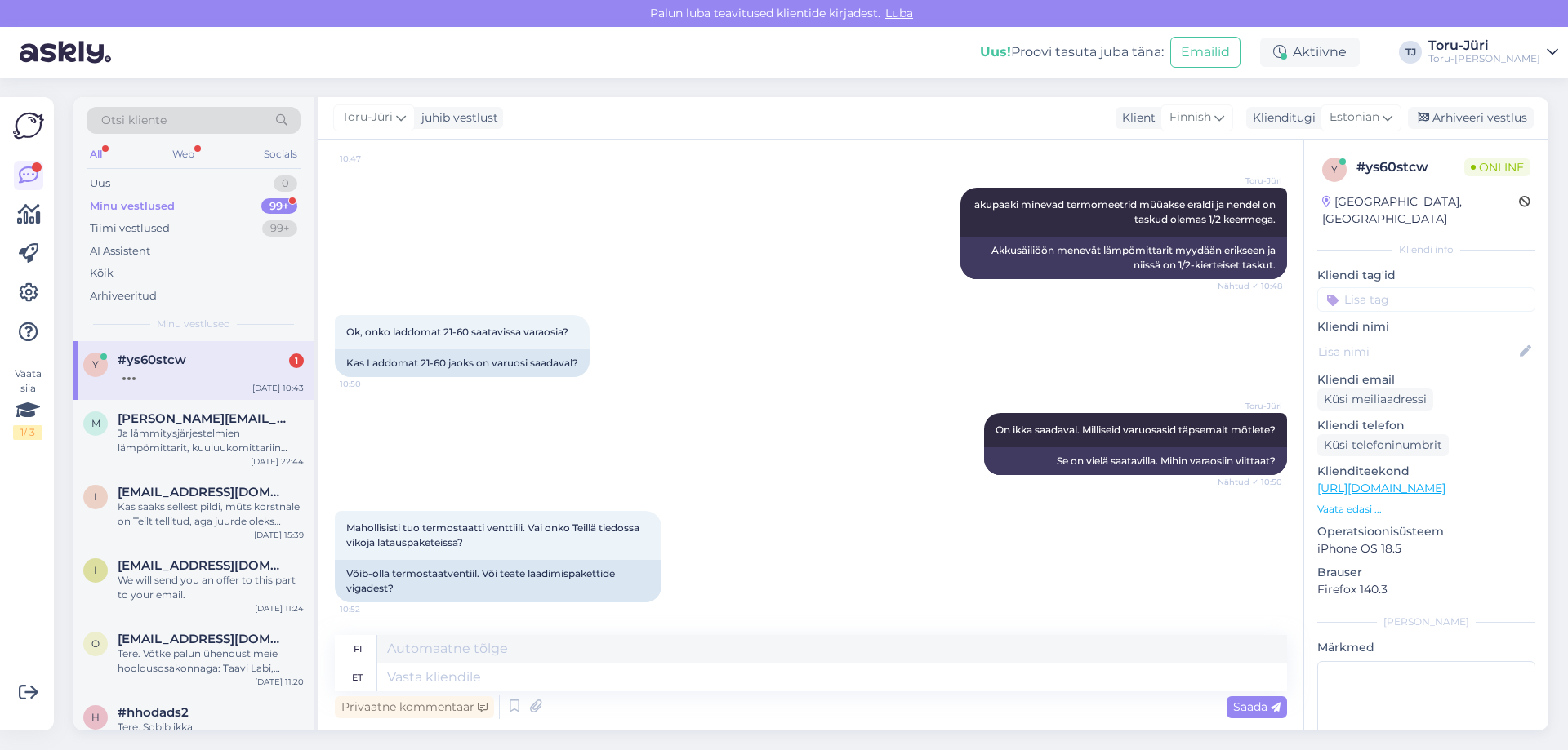
scroll to position [633, 0]
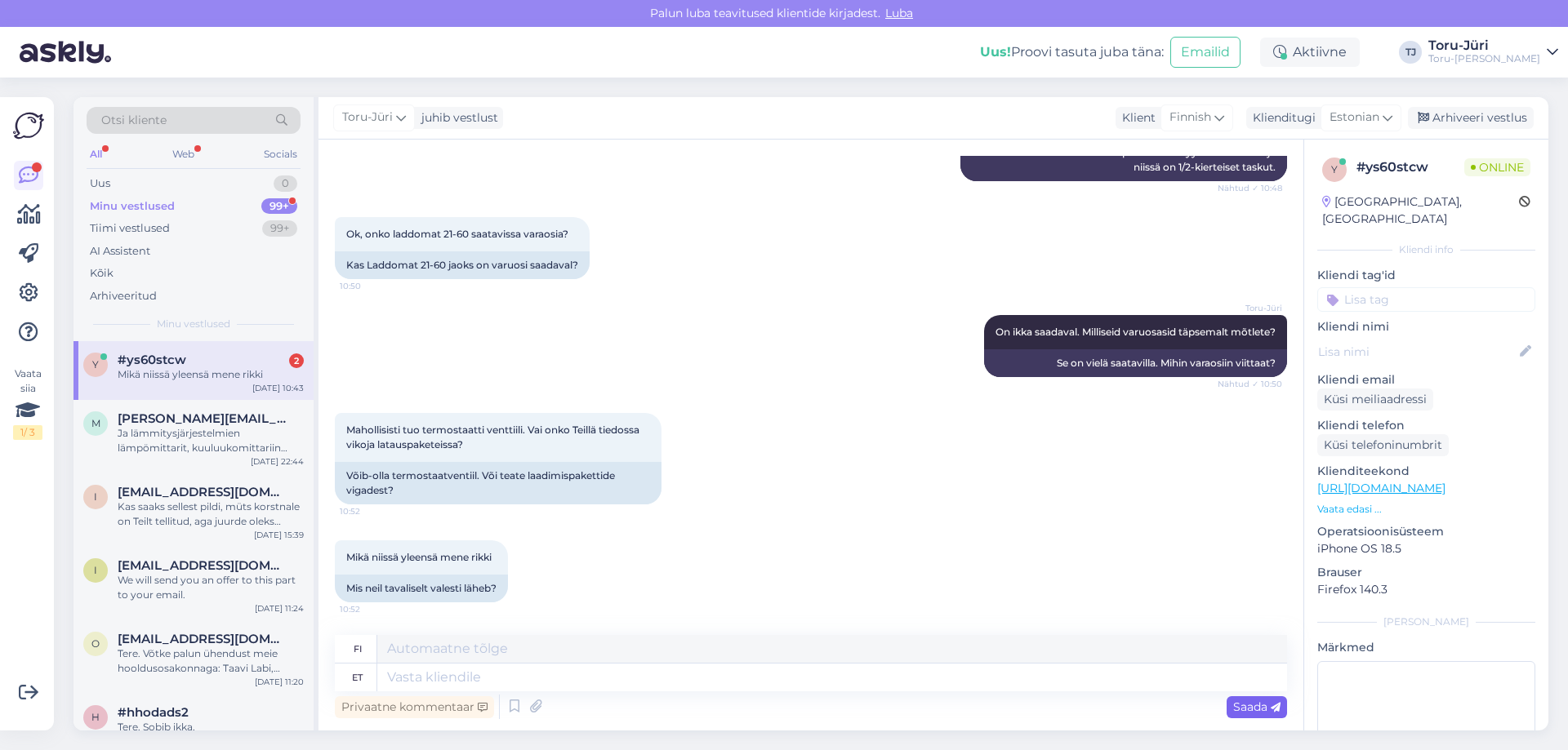
click at [1252, 712] on span "Saada" at bounding box center [1257, 706] width 47 height 15
click at [527, 687] on textarea at bounding box center [832, 677] width 910 height 28
click at [527, 678] on textarea at bounding box center [832, 677] width 910 height 28
type textarea "Termoklapid"
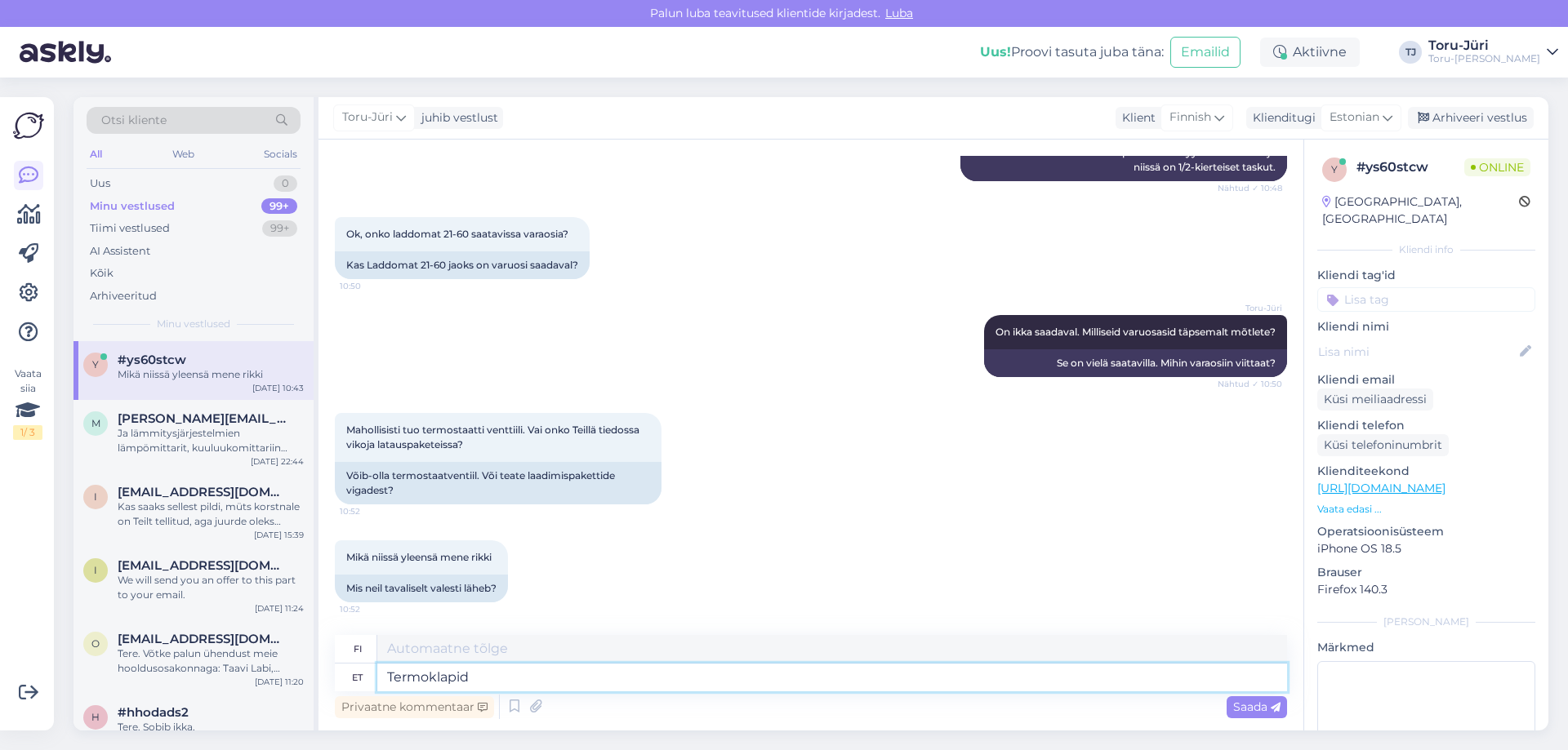
type textarea "Termoventtiilit"
type textarea "Termoklapid on m"
type textarea "Lämpöventtiilit ovat"
type textarea "Termoklapid on meil o"
type textarea "Meillä on termostaattiset venttiilit."
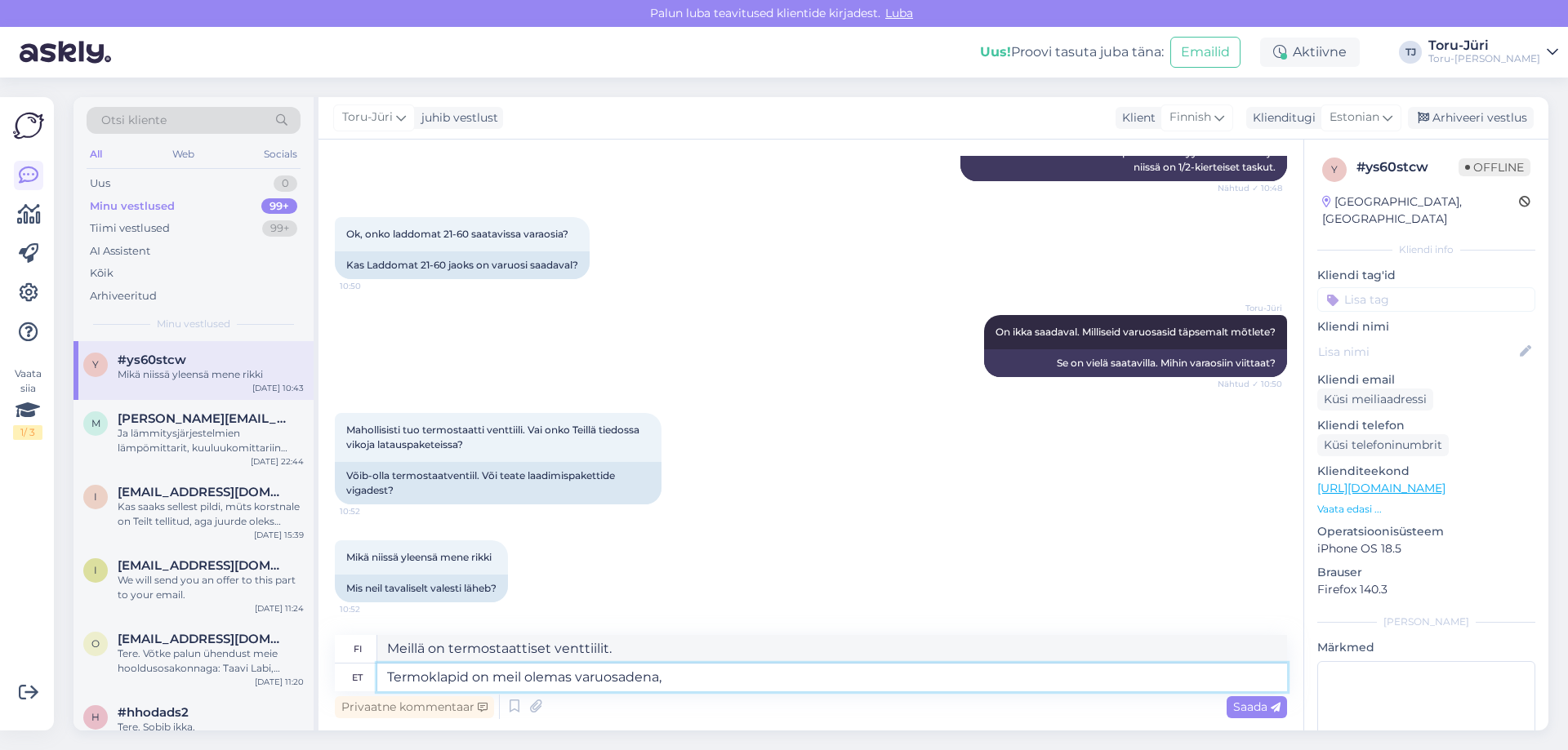
type textarea "Termoklapid on meil olemas varuosadena,"
type textarea "Meillä on varaosina lämpöventtiilejä,"
type textarea "Termoklapid on meil olema"
type textarea "Meillä on termostaattiset venttiilit."
type textarea "Termoklapid on"
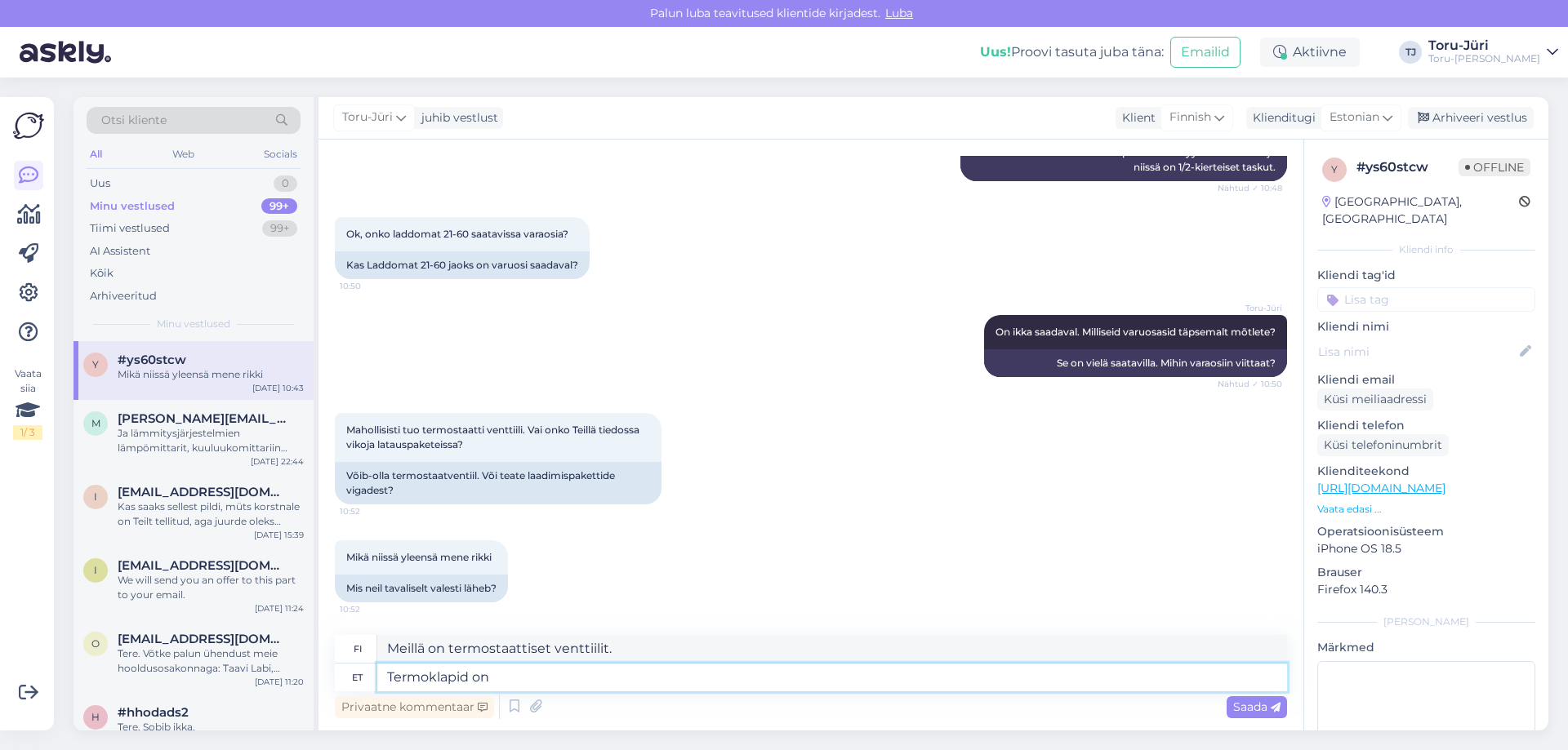
type textarea "Lämpöventtiilit ovat"
type textarea "Termoklapid"
type textarea "Termoventtiilit"
type textarea "Termoklapid,"
type textarea "Lämpöventtiilit,"
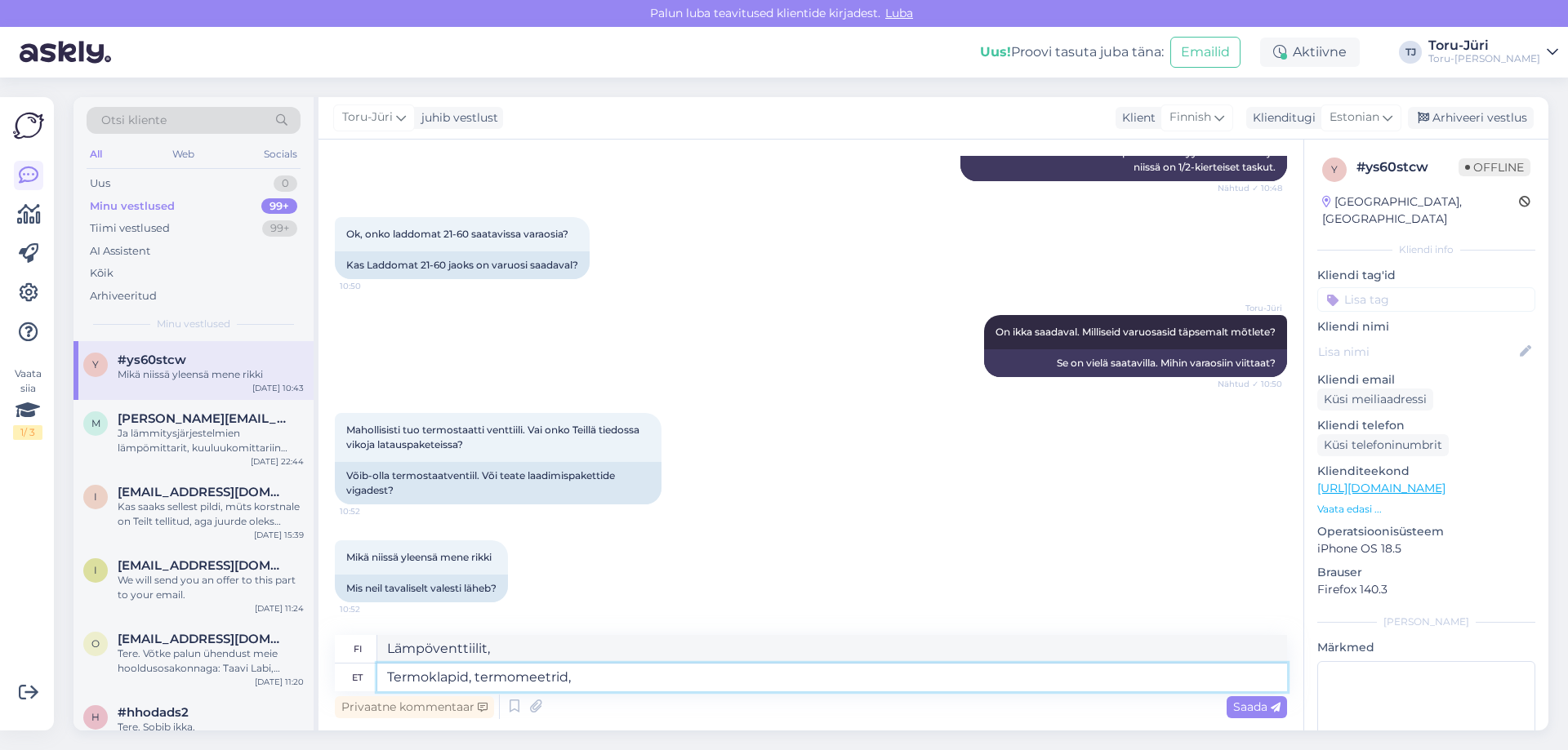
type textarea "Termoklapid, termomeetrid,"
type textarea "Termoventtiilit, lämpömittarit,"
type textarea "Termoklapid, termomeetrid, kuulkraanid"
type textarea "Termoventtiilit, lämpömittarit, palloventtiilit"
type textarea "Termoklapid, termomeetrid, kuulkraanid- meil v"
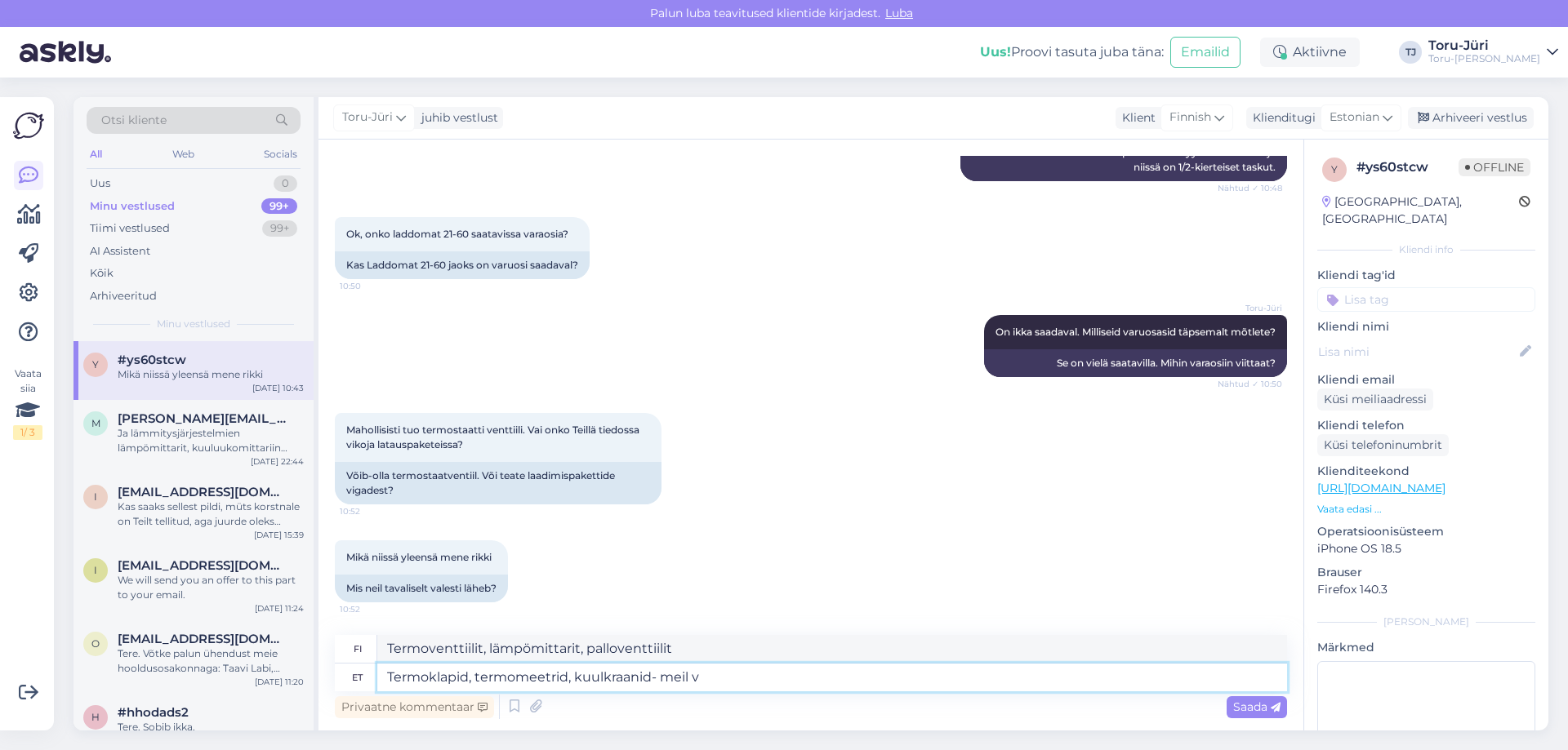
type textarea "Termoventtiilit, lämpömittarit, palloventtiilit - meiltä löydät ne"
type textarea "Termoklapid, termomeetrid, kuulkraanid- meil varuosadena"
type textarea "Termoventtiilit, lämpömittarit, palloventtiilit - meillä on niitä varaosina"
type textarea "Termoklapid, termomeetrid, kuulkraanid- meil varuosadena laos ol"
type textarea "Termoventtiilit, lämpömittarit, palloventtiilit - meillä on niitä varastossa va…"
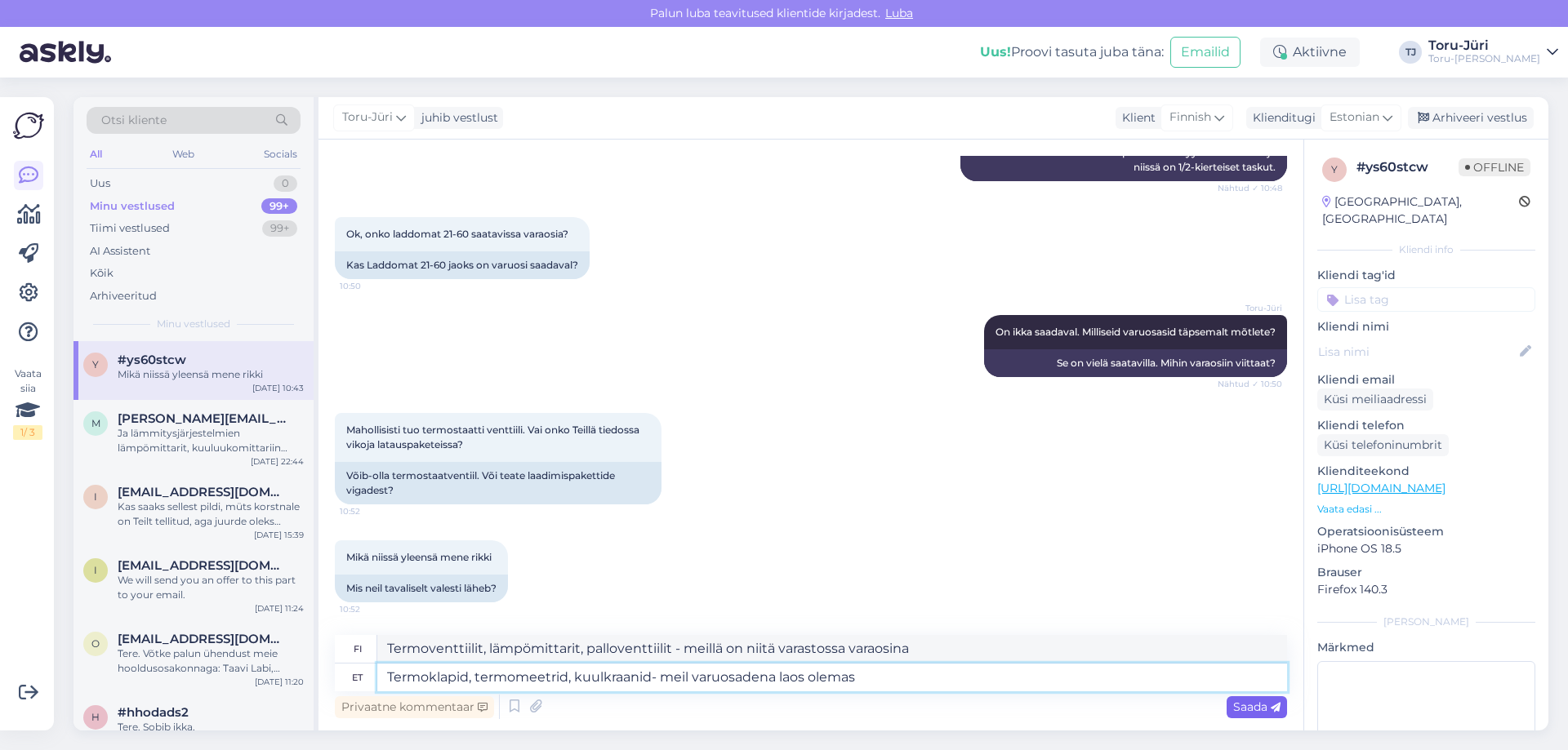
type textarea "Termoklapid, termomeetrid, kuulkraanid- meil varuosadena laos olemas"
click at [1259, 712] on span "Saada" at bounding box center [1257, 706] width 47 height 15
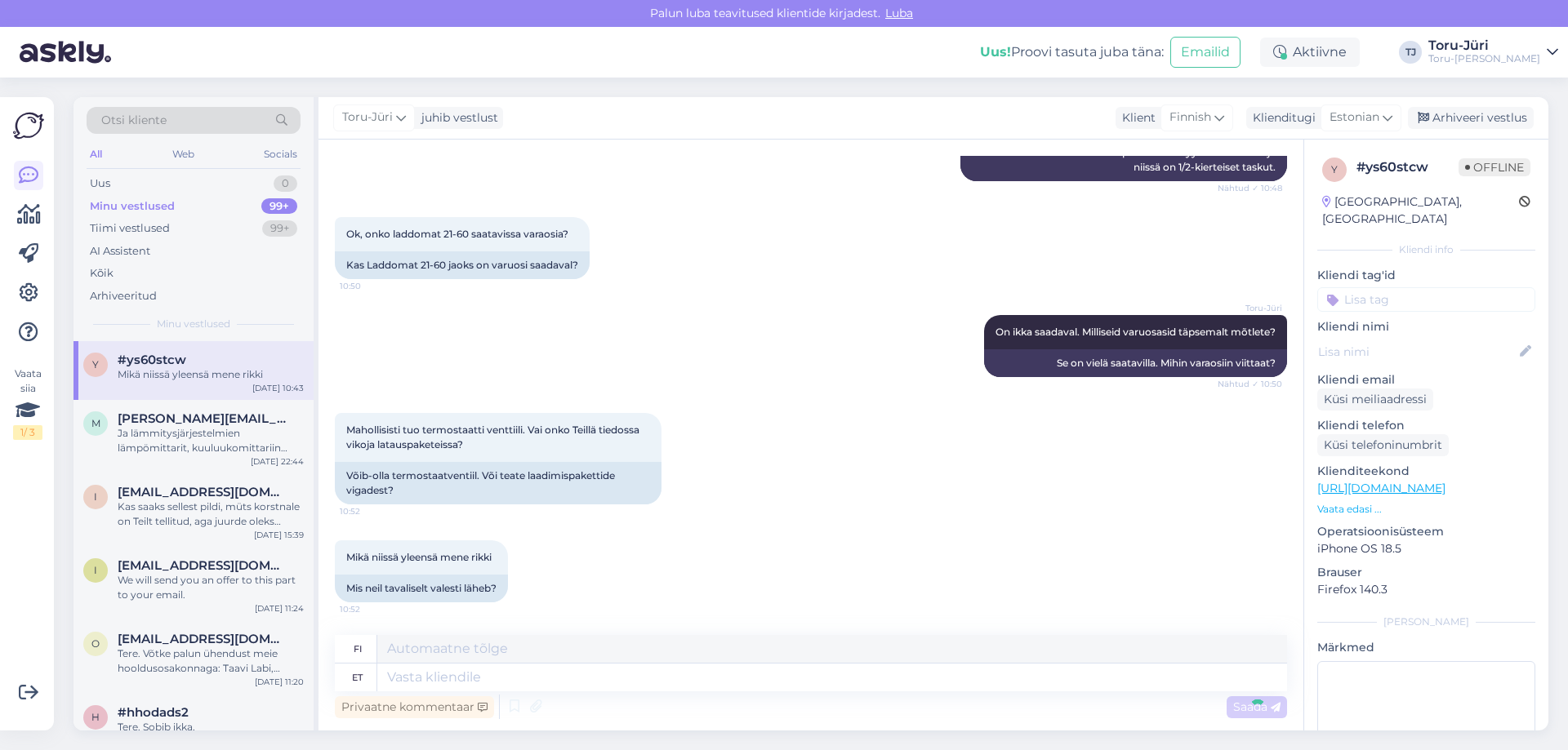
scroll to position [760, 0]
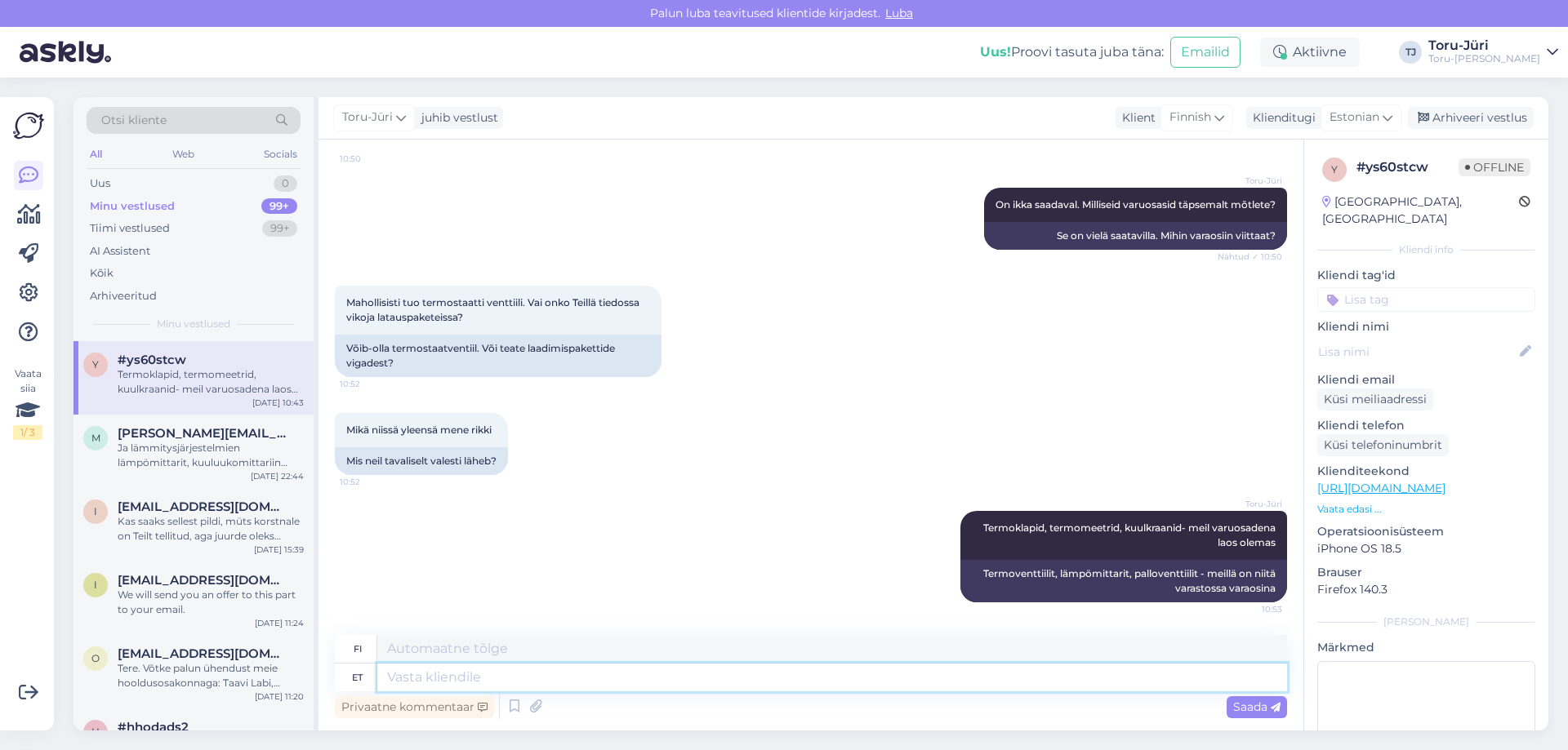
click at [496, 674] on textarea at bounding box center [832, 677] width 910 height 28
type textarea "Tavaliselt"
type textarea "Yleensä"
type textarea "Tavaliselt,"
type textarea "Yleensä,"
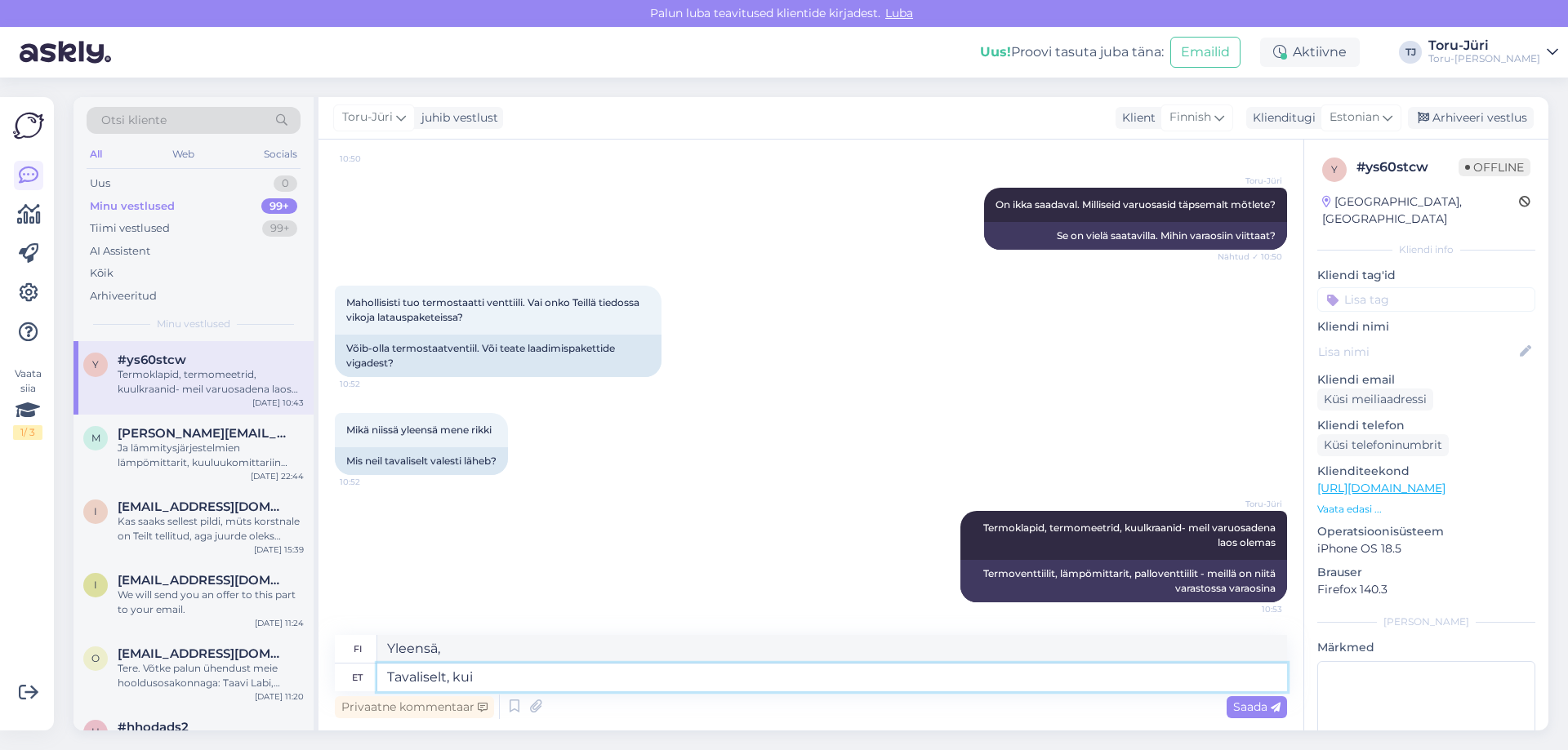
type textarea "Tavaliselt, kui"
type textarea "Yleensä, jos"
type textarea "Tavaliselt, kui üldse mi"
type textarea "Yleensä, [PERSON_NAME]"
type textarea "Tavaliselt, kui üldse midagi va"
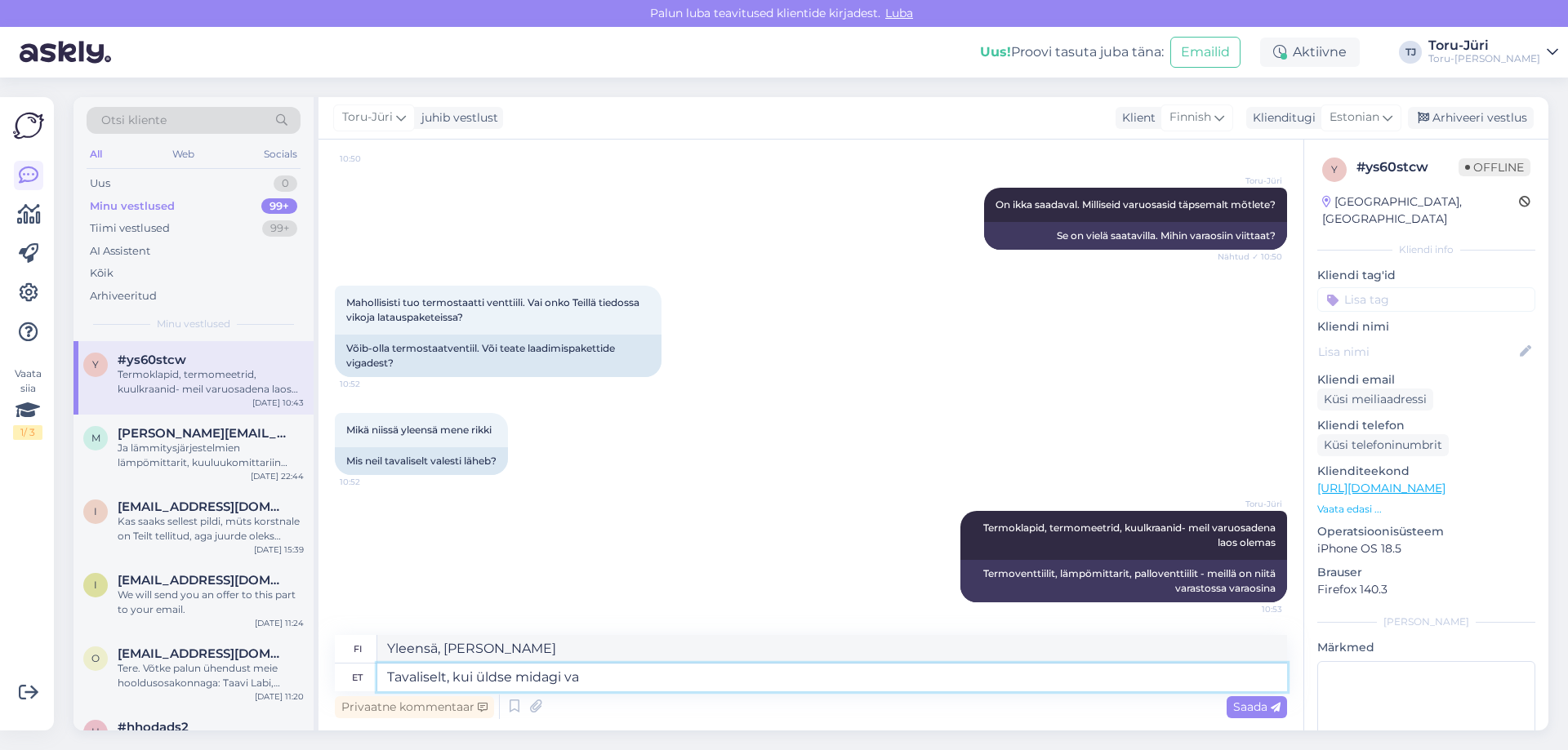
type textarea "Yleensä, jos yhtään mitään"
type textarea "Tavaliselt, kui üldse midagi vaja o"
type textarea "Yleensä, jos tarvitset yhtään mitään"
type textarea "Tavaliselt, kui üldse midagi vaja on, si"
type textarea "Yleensä, jos tarvitsee yhtään mitään,"
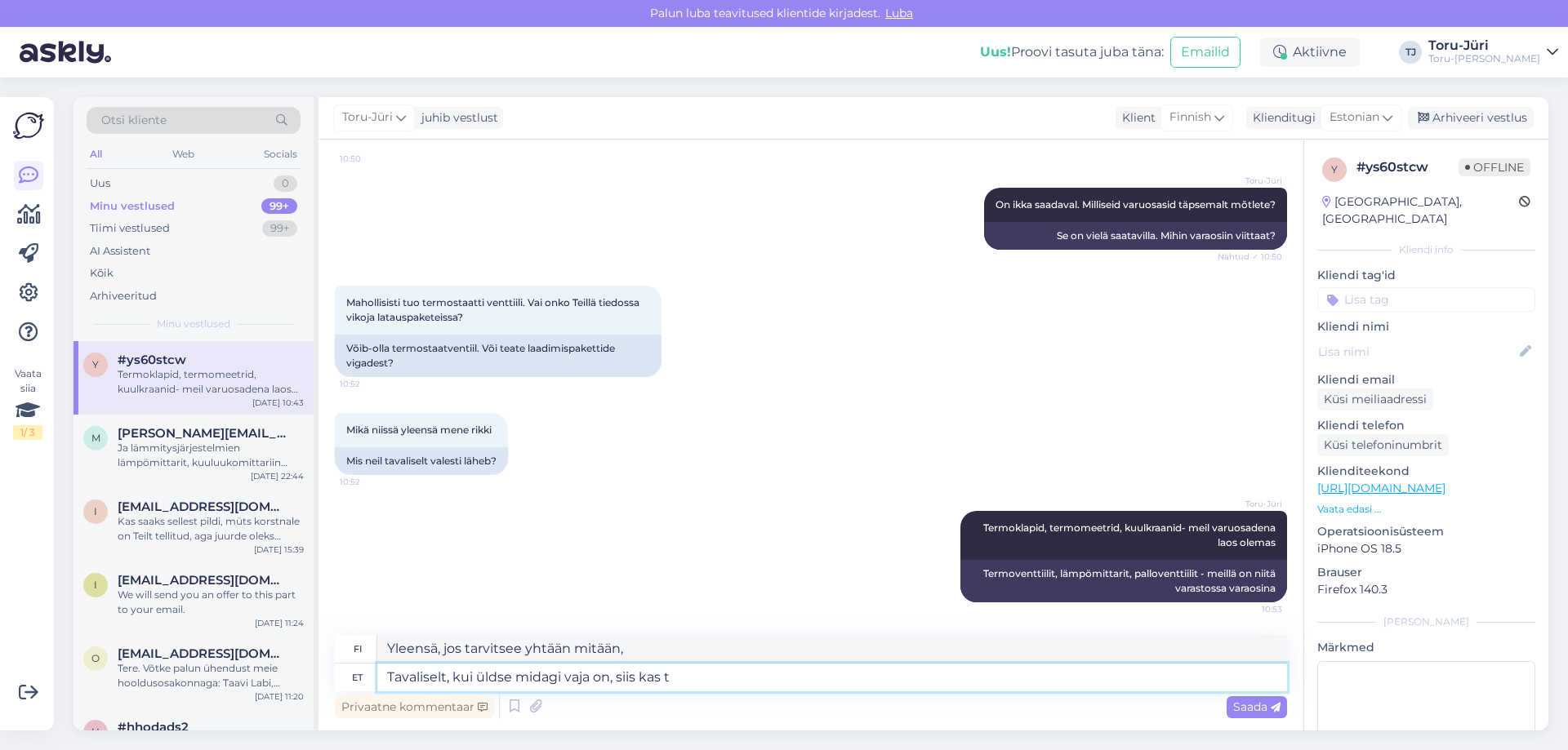
type textarea "Tavaliselt, kui üldse midagi vaja on, siis kas te"
type textarea "Yleensä, jos tarvitset yhtään mitään, niin"
type textarea "Tavaliselt, kui üldse midagi vaja on, siis kas termomeetrit v"
type textarea "Yleensä, jos ylipäätään mitään tarvitset, se on joko lämpömittari"
type textarea "Tavaliselt, kui üldse midagi vaja on, siis kas termomeetrit või si"
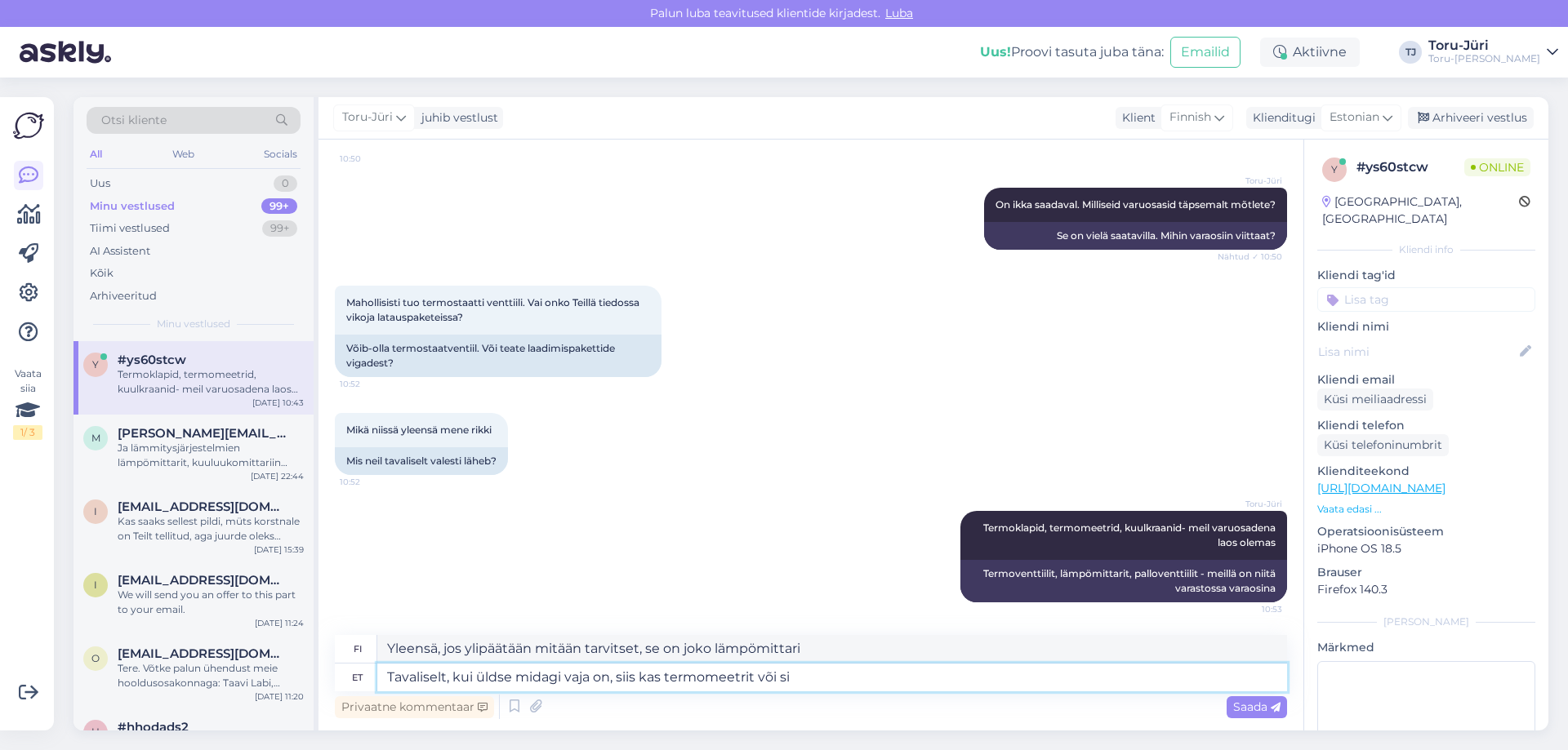
type textarea "Yleensä, jos ylipäätään mitä tahansa tarvitset, se on joko lämpömittari tai"
type textarea "Tavaliselt, kui üldse midagi vaja on, siis kas termomeetrit või siis u"
type textarea "Yleensä, jos yhtään mitä tarvitset, se on joko lämpömittari tai..."
type textarea "Tavaliselt, kui üldse midagi vaja on, siis kas termomeetrit või siis uut te"
type textarea "Yleensä, jos ylipäätään mitä tahansa tarvitset, se on joko lämpömittari tai uus…"
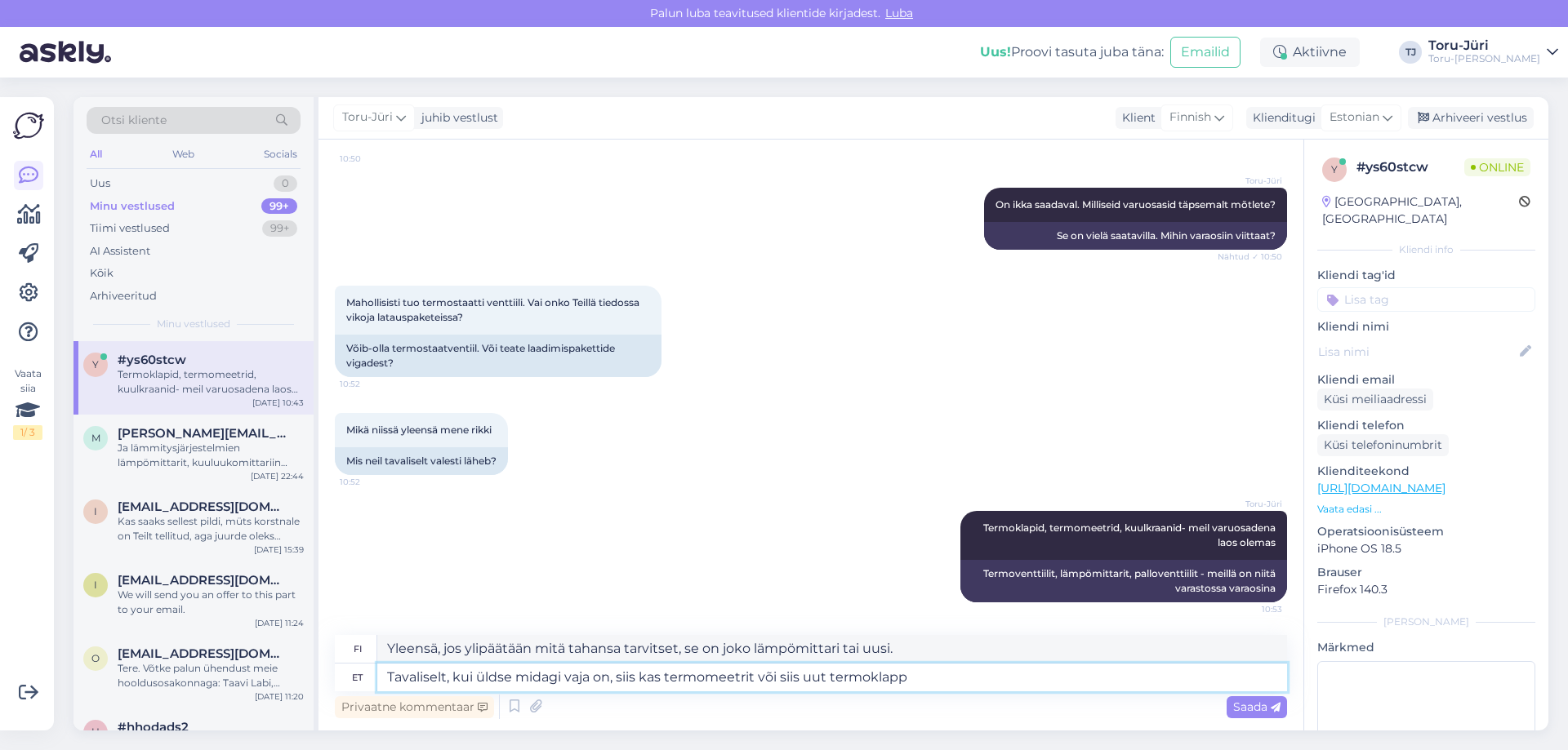
type textarea "Tavaliselt, kui üldse midagi vaja on, siis kas termomeetrit või siis uut termok…"
type textarea "Yleensä, jos ylipäätään mitään tarvitset, se on joko lämpömittari tai uusi term…"
type textarea "Tavaliselt, kui üldse midagi vaja on, siis kas termomeetrit või siis uut termok…"
click at [1254, 708] on span "Saada" at bounding box center [1257, 706] width 47 height 15
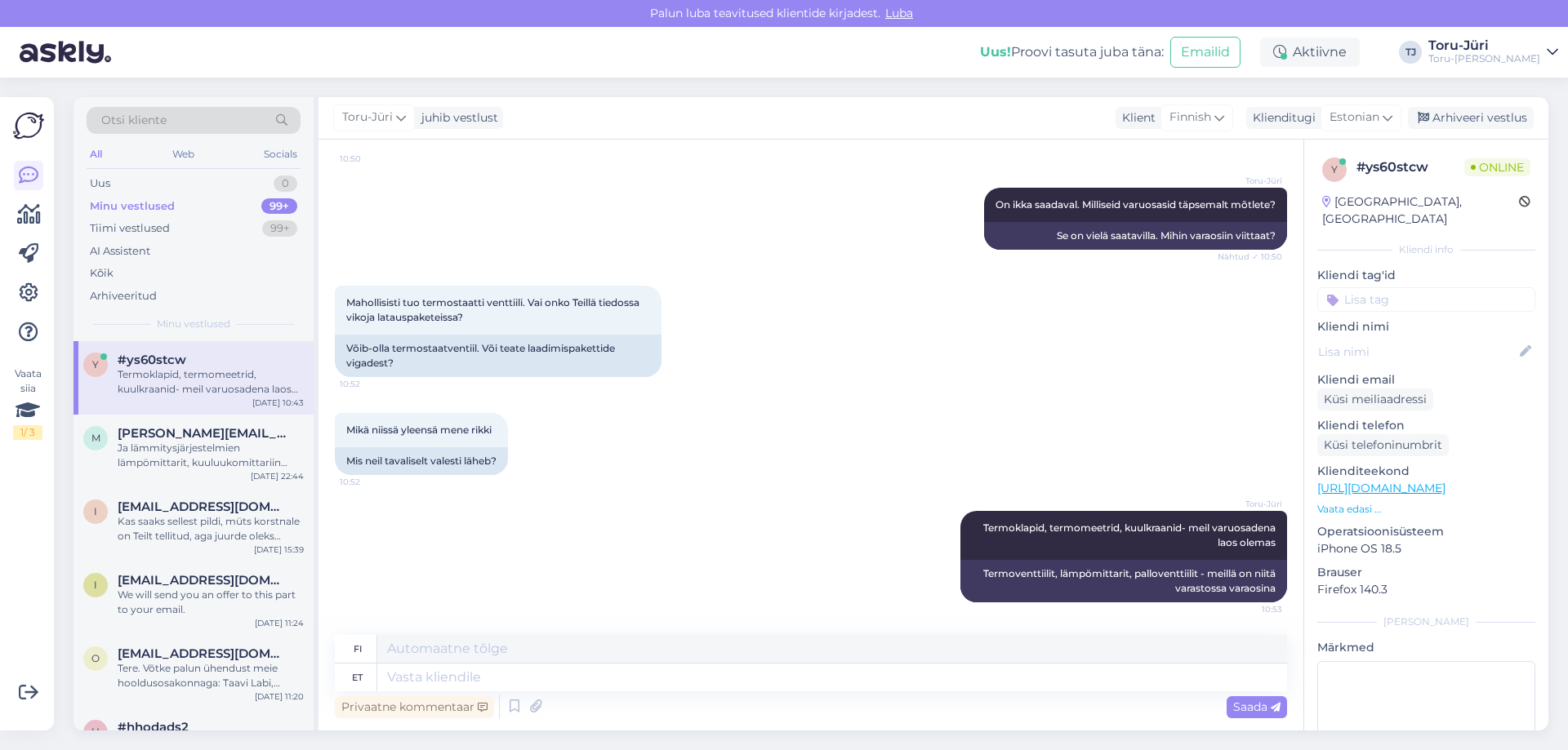
scroll to position [887, 0]
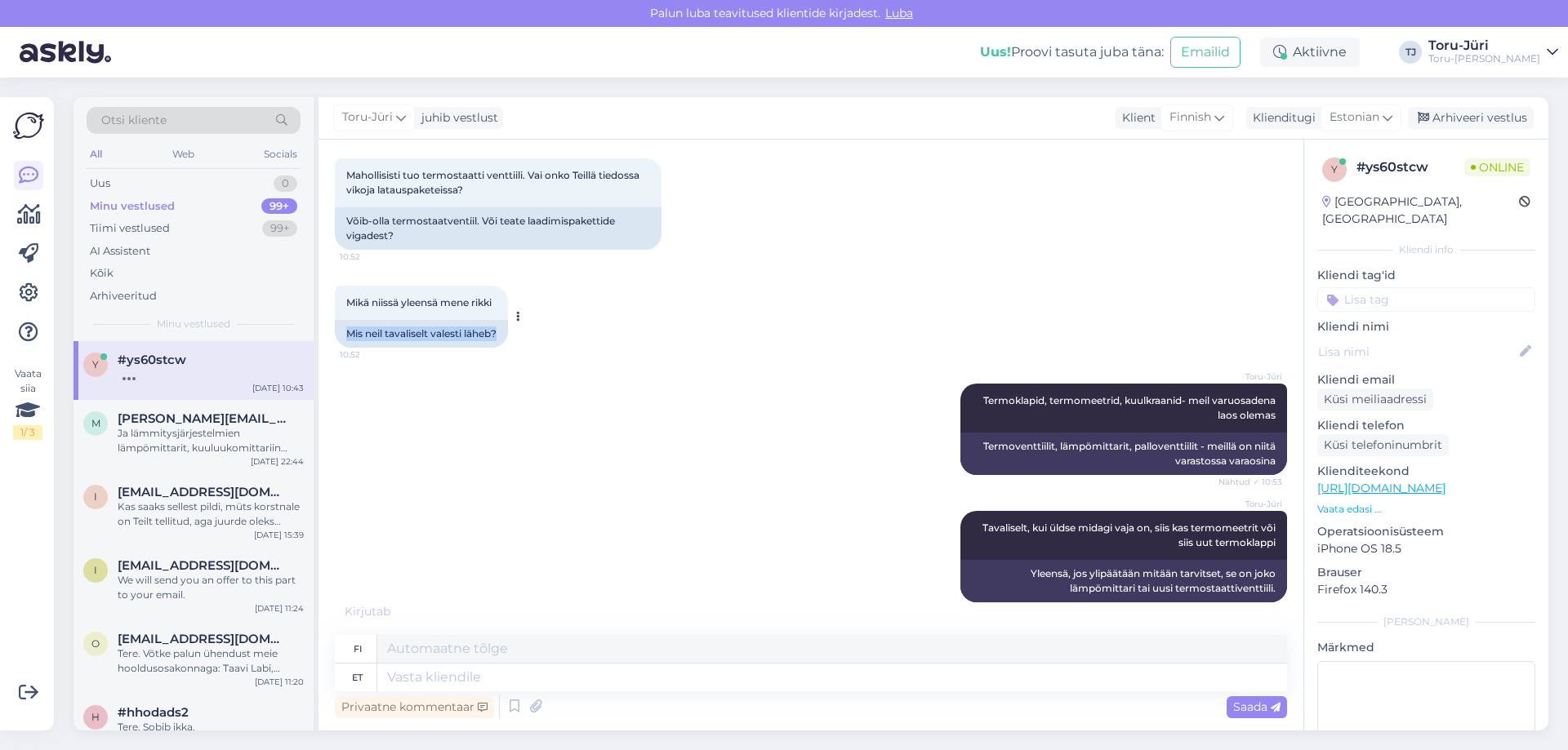
drag, startPoint x: 349, startPoint y: 333, endPoint x: 510, endPoint y: 323, distance: 161.3
click at [508, 323] on div "Mis neil tavaliselt valesti läheb?" at bounding box center [421, 334] width 173 height 28
click at [514, 384] on div "Toru-[PERSON_NAME], termomeetrid, kuulkraanid- meil varuosadena laos olemas Näh…" at bounding box center [810, 429] width 952 height 127
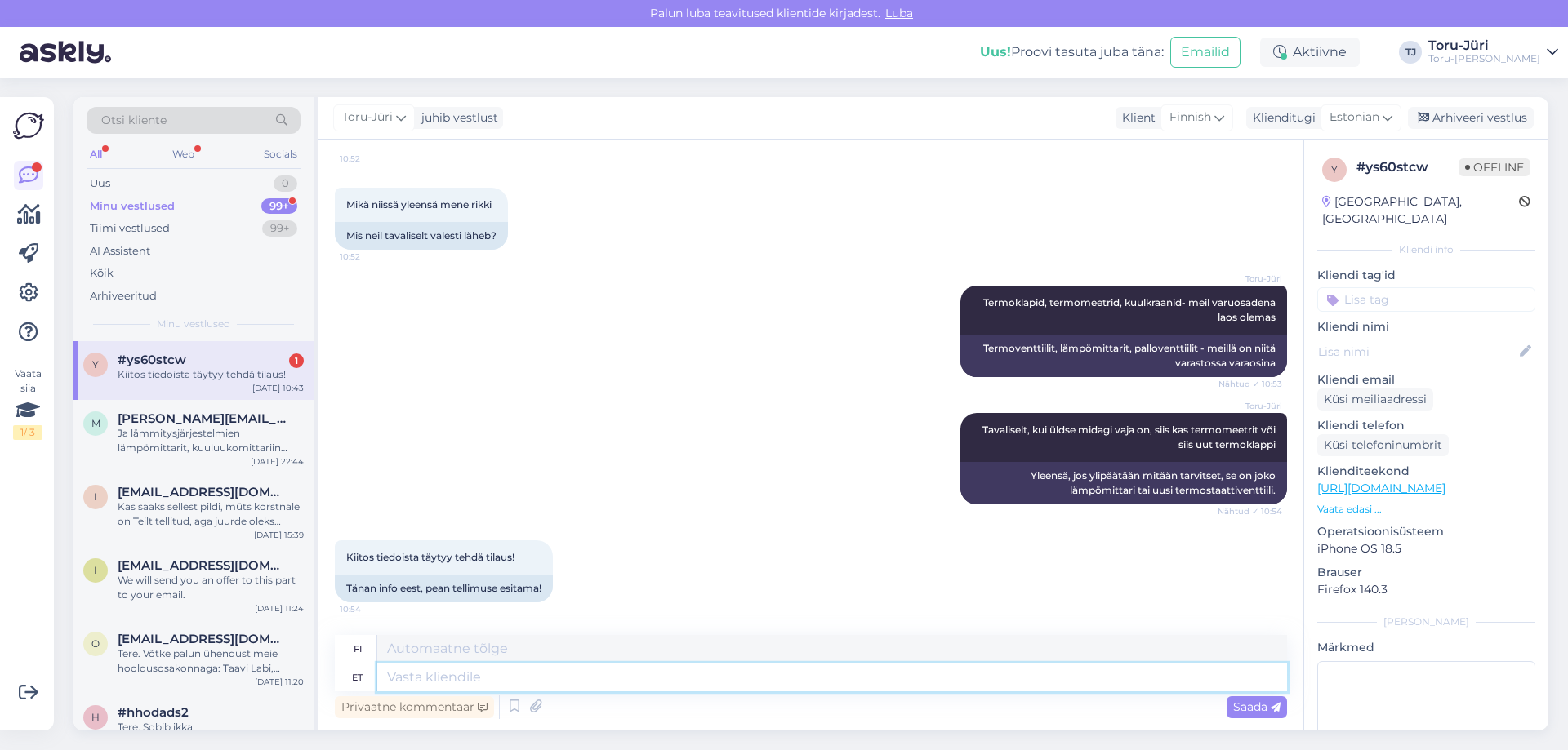
click at [438, 675] on textarea at bounding box center [832, 677] width 910 height 28
click at [453, 668] on textarea at bounding box center [832, 677] width 910 height 28
type textarea "Võtke he"
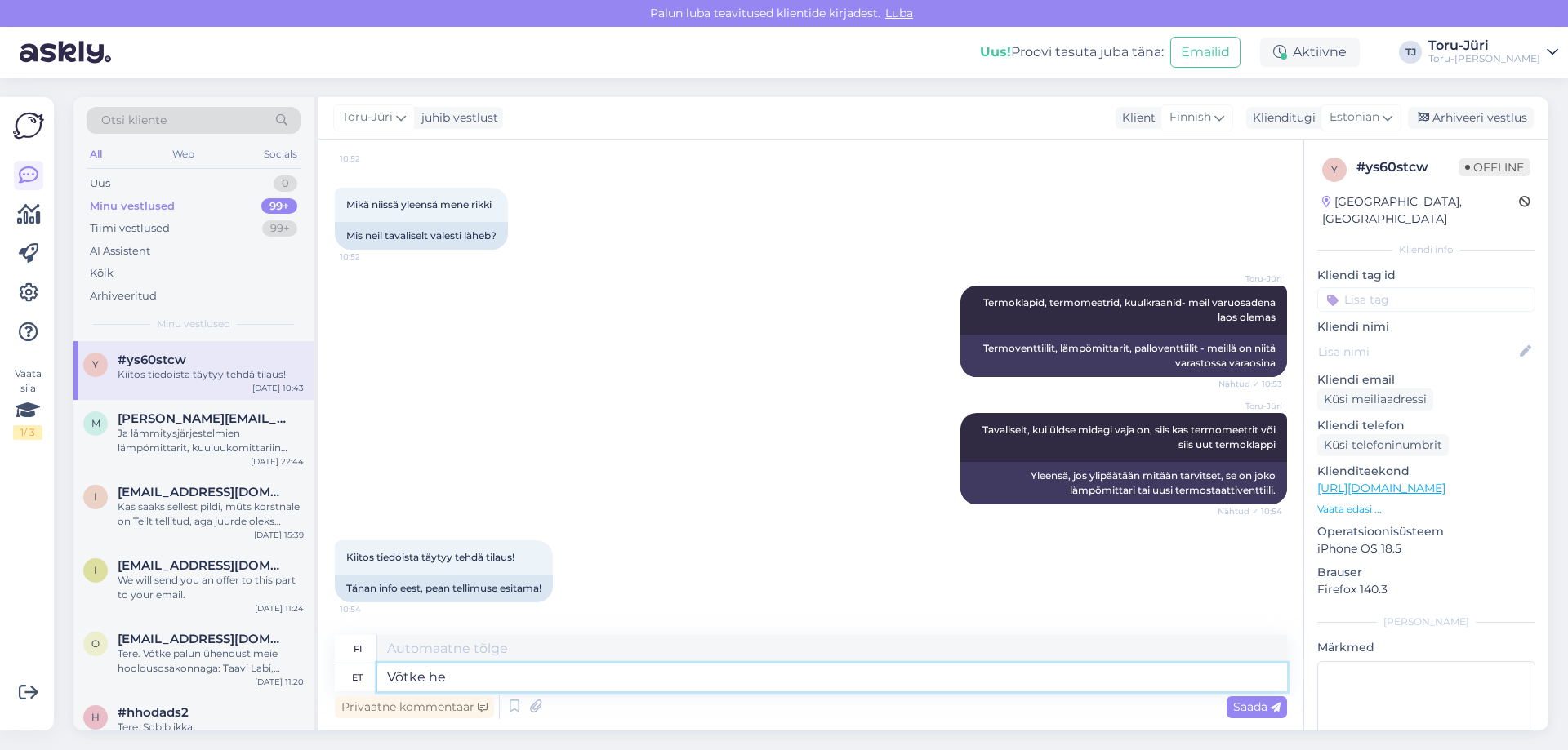
type textarea "Ota"
type textarea "Võtke heaks!"
type textarea "Hyväksy se!"
type textarea "Võtke heaks!"
click at [1250, 705] on span "Saada" at bounding box center [1257, 706] width 47 height 15
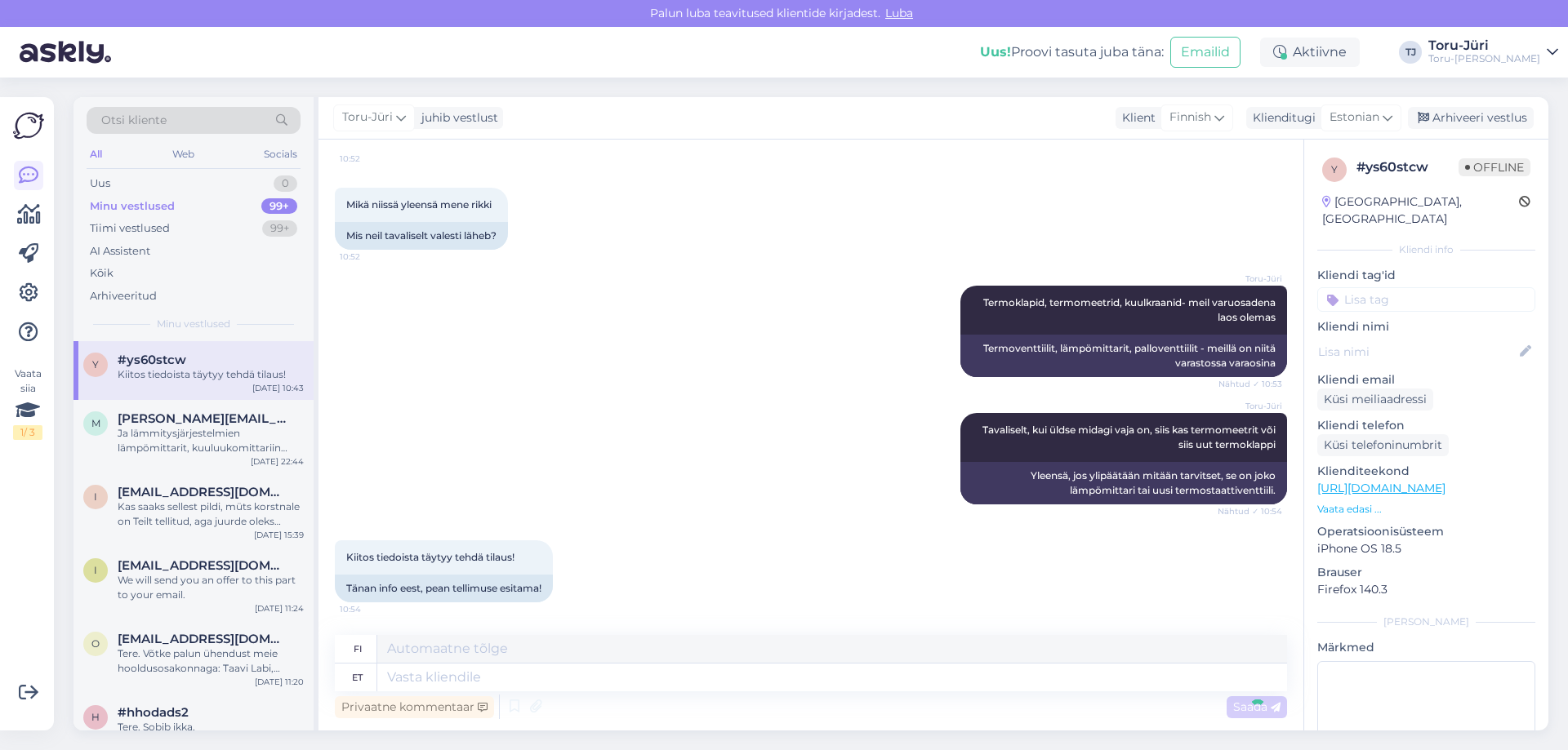
scroll to position [1083, 0]
